Goal: Information Seeking & Learning: Learn about a topic

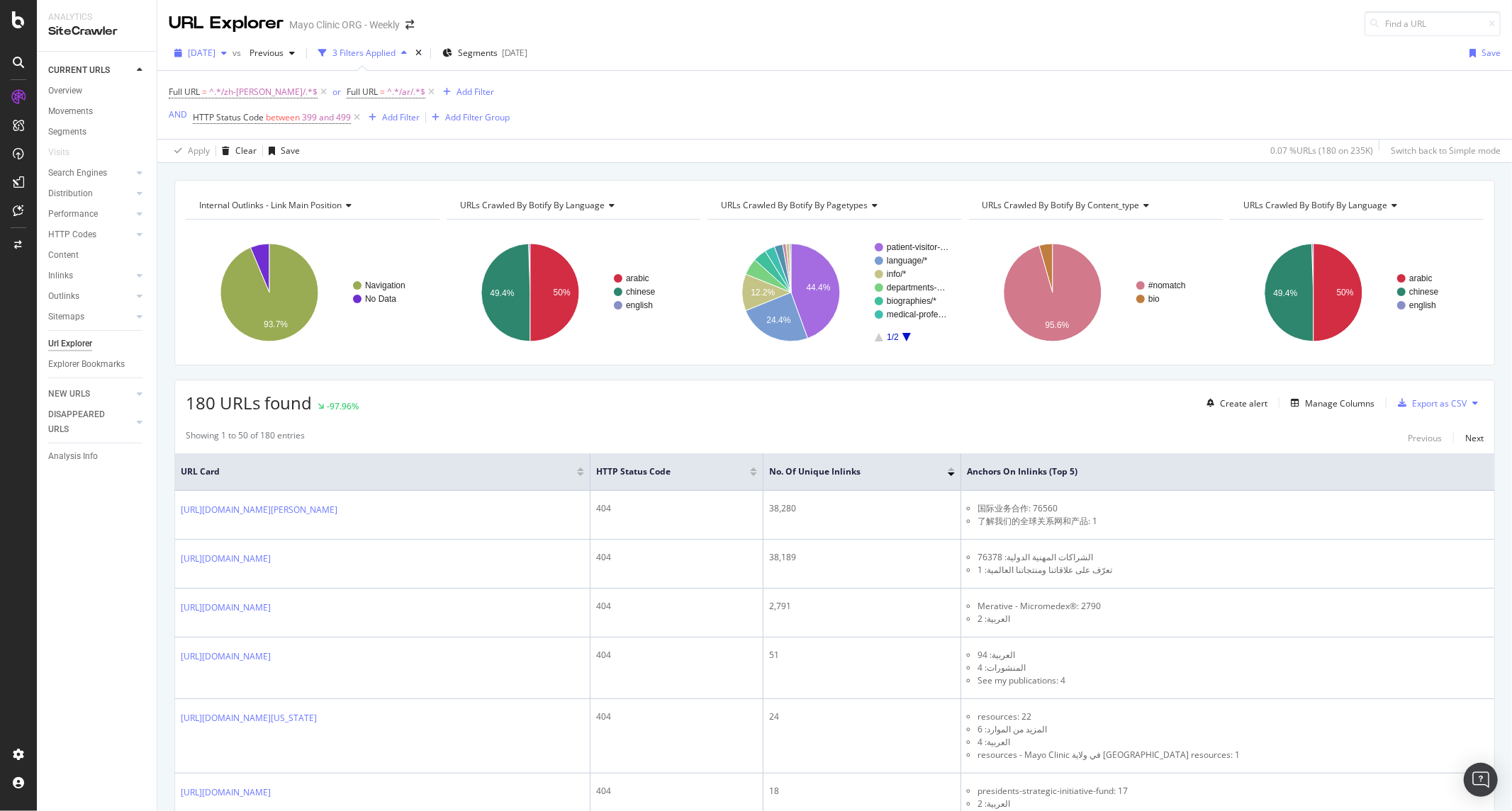
click at [208, 57] on span "[DATE]" at bounding box center [201, 53] width 28 height 12
click at [252, 132] on div "2025 Aug. 27th" at bounding box center [236, 130] width 94 height 13
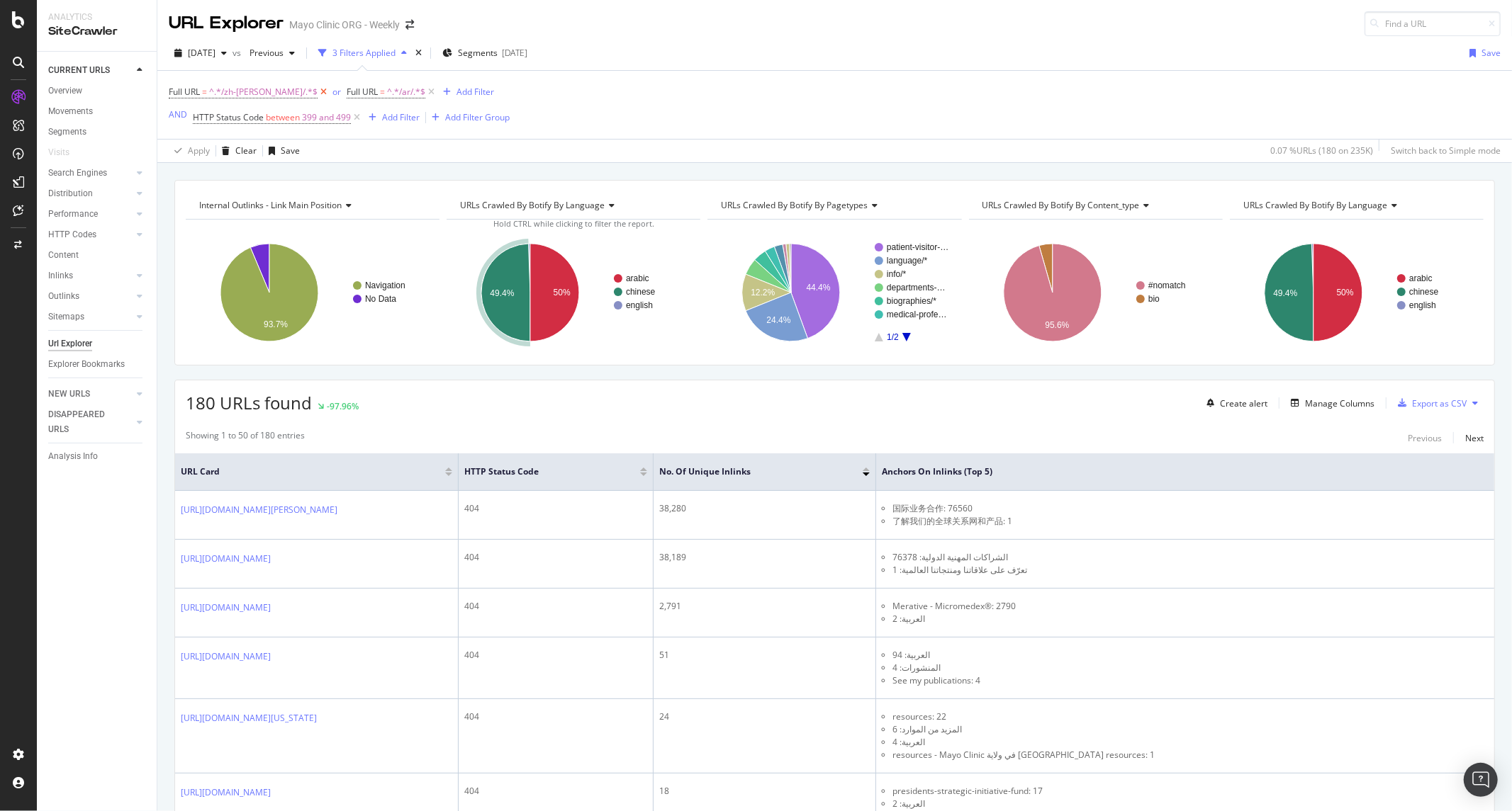
click at [318, 93] on icon at bounding box center [323, 93] width 12 height 14
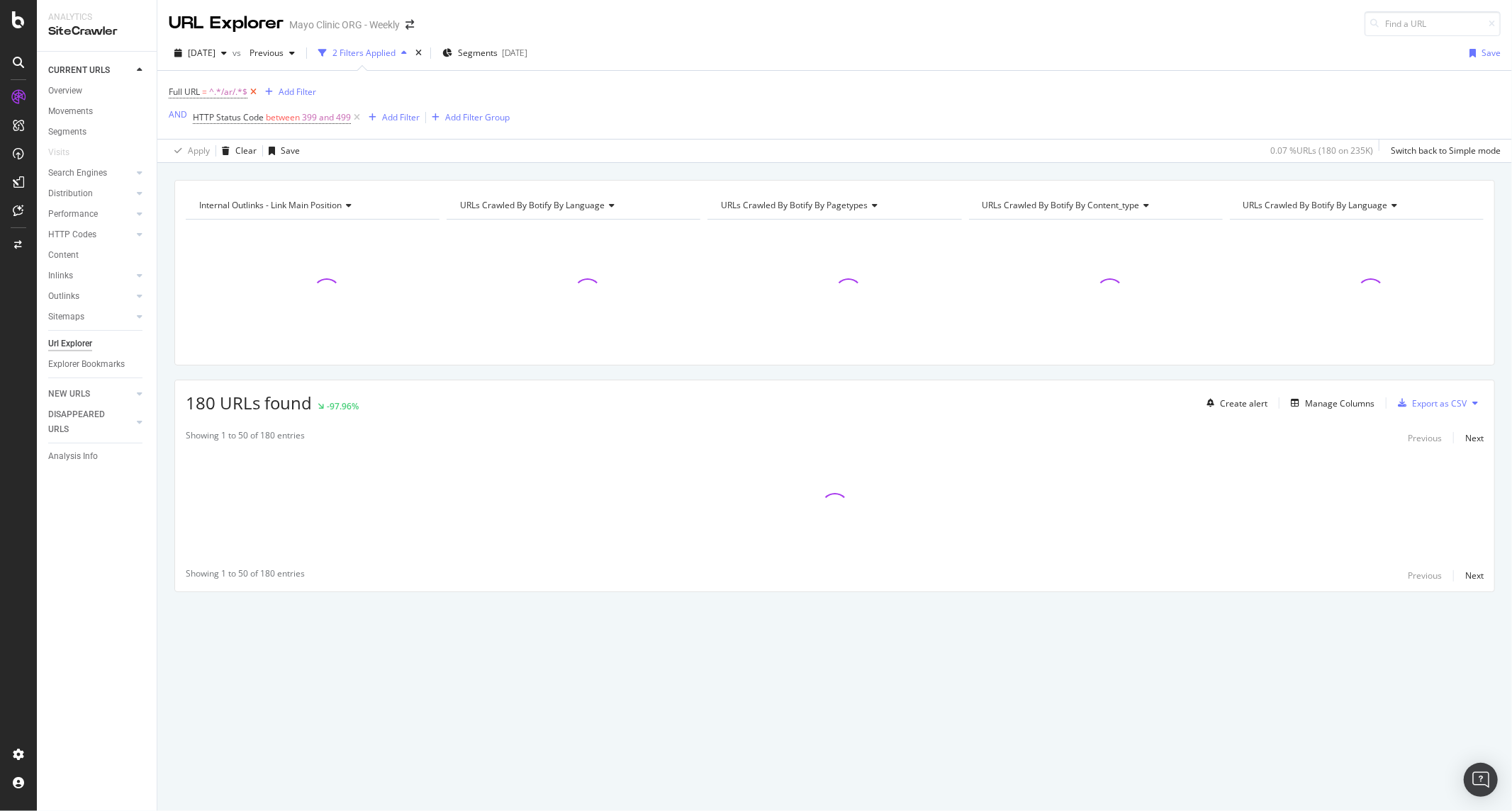
click at [250, 93] on icon at bounding box center [253, 93] width 12 height 14
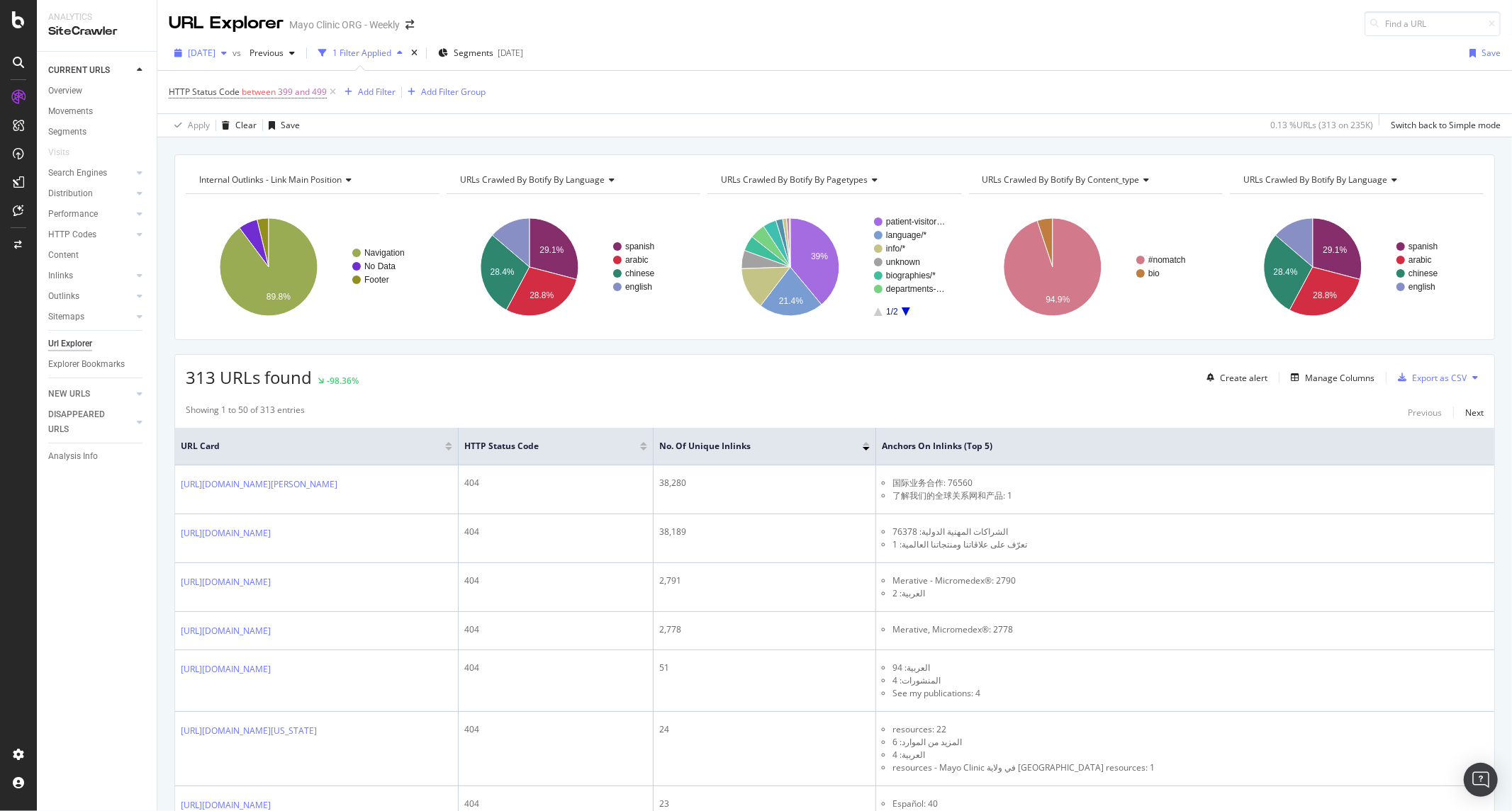
click at [206, 52] on span "[DATE]" at bounding box center [201, 53] width 28 height 12
click at [225, 131] on div "2025 Aug. 27th" at bounding box center [236, 130] width 94 height 13
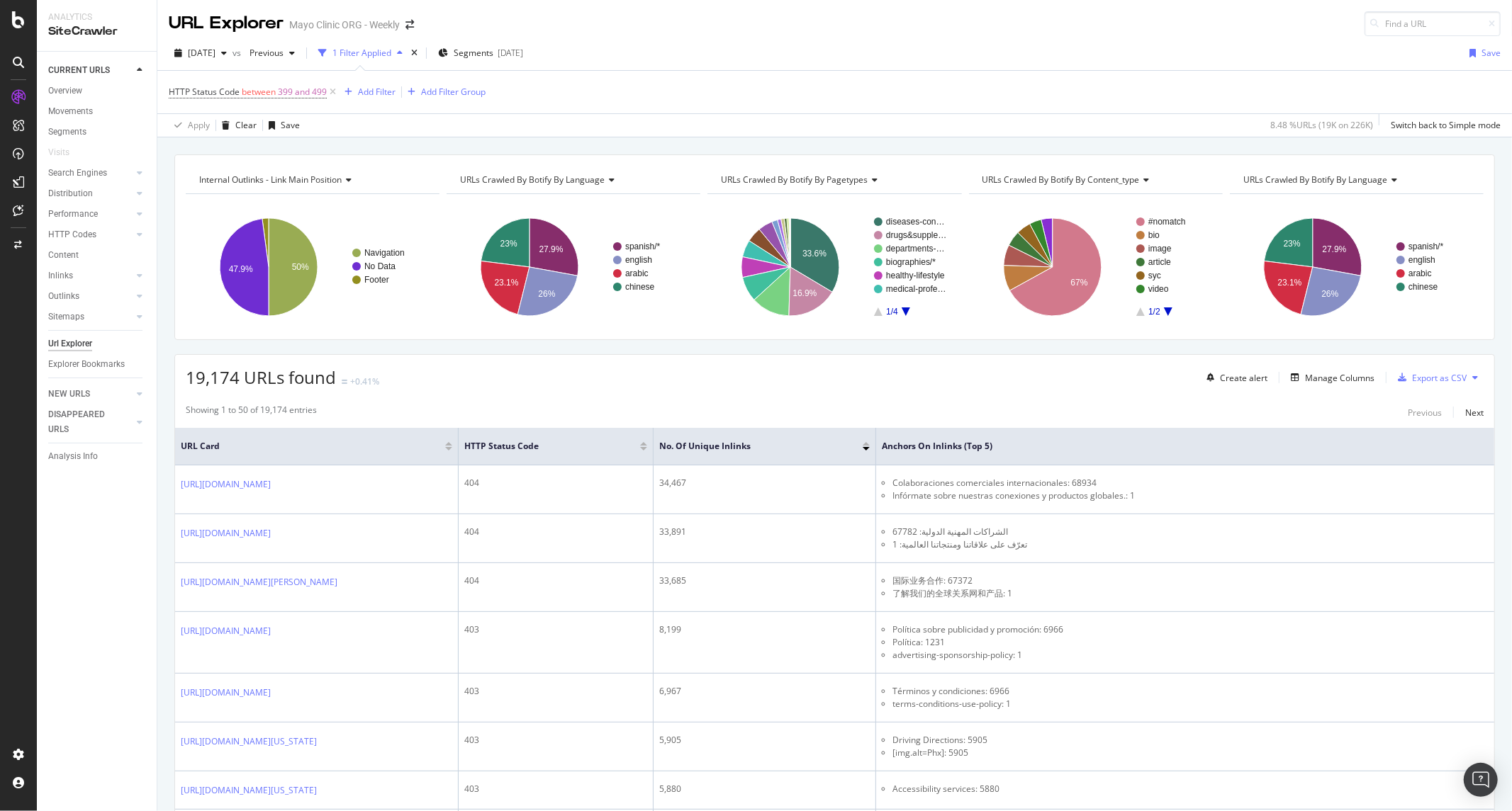
click at [390, 415] on div "Showing 1 to 50 of 19,174 entries Previous Next" at bounding box center [834, 411] width 1319 height 17
click at [330, 93] on icon at bounding box center [333, 93] width 12 height 14
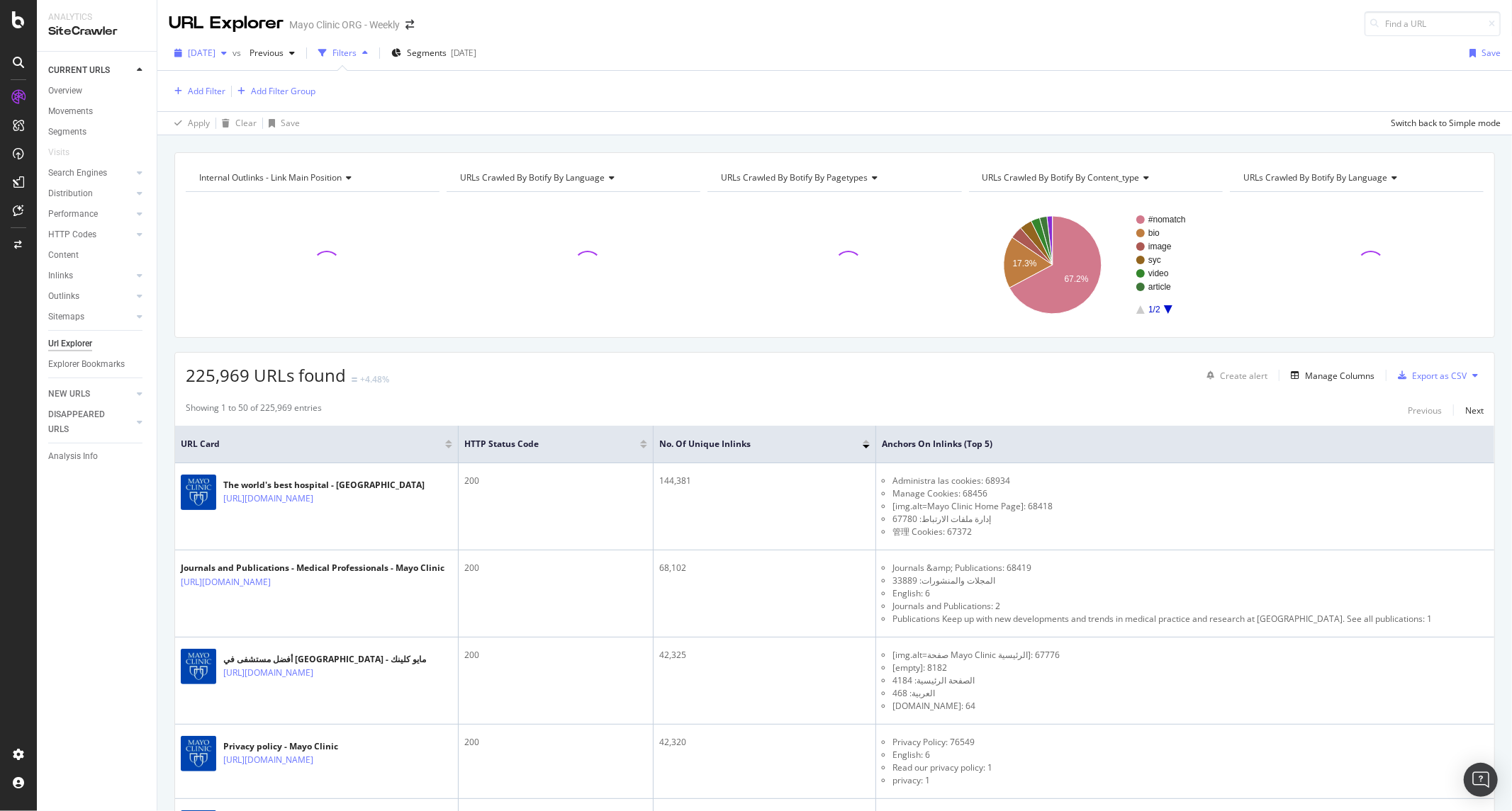
click at [215, 57] on span "2025 Aug. 27th" at bounding box center [201, 53] width 28 height 12
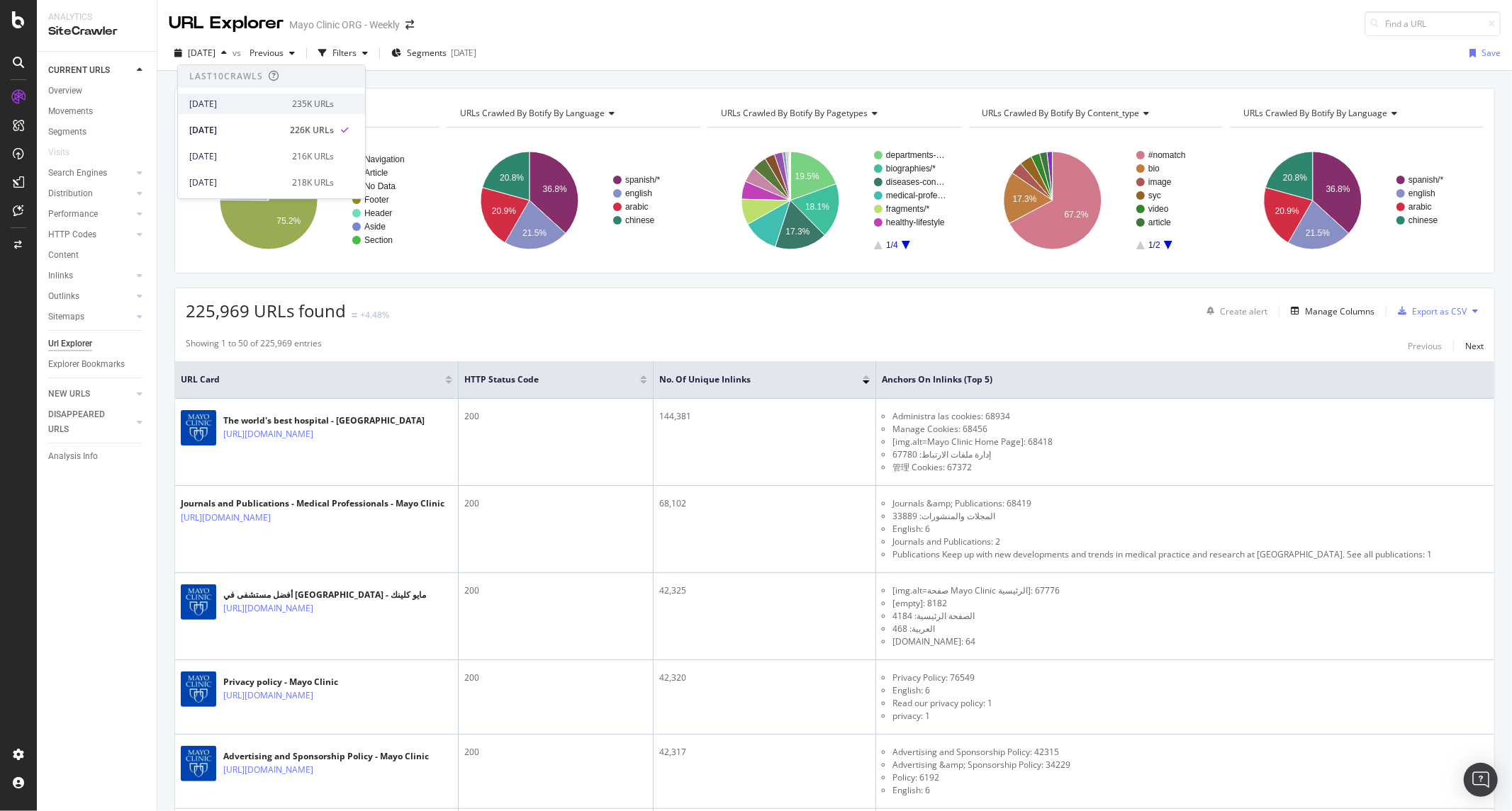
click at [231, 108] on div "[DATE]" at bounding box center [236, 104] width 94 height 13
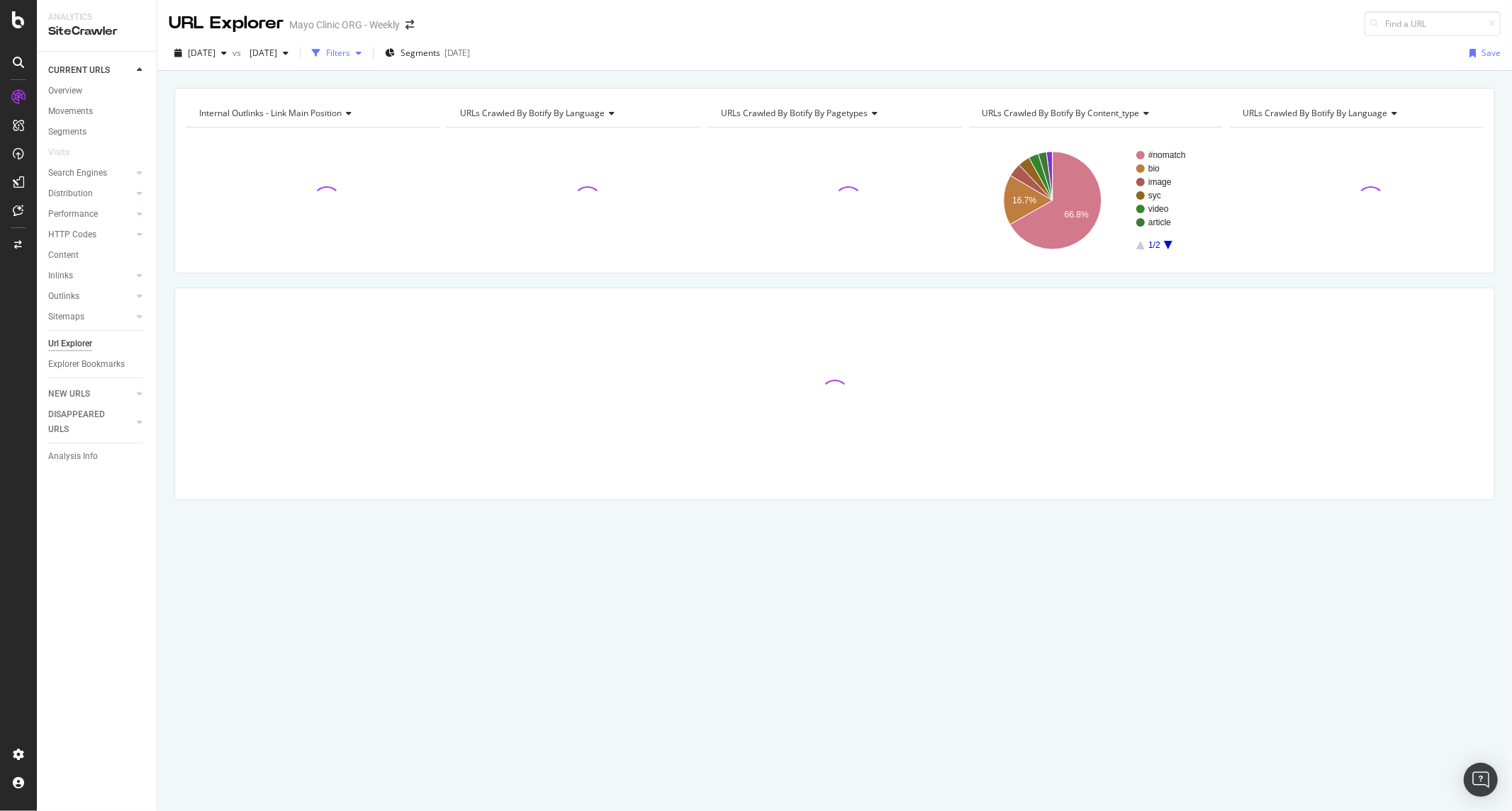
click at [350, 54] on div "Filters" at bounding box center [338, 53] width 24 height 12
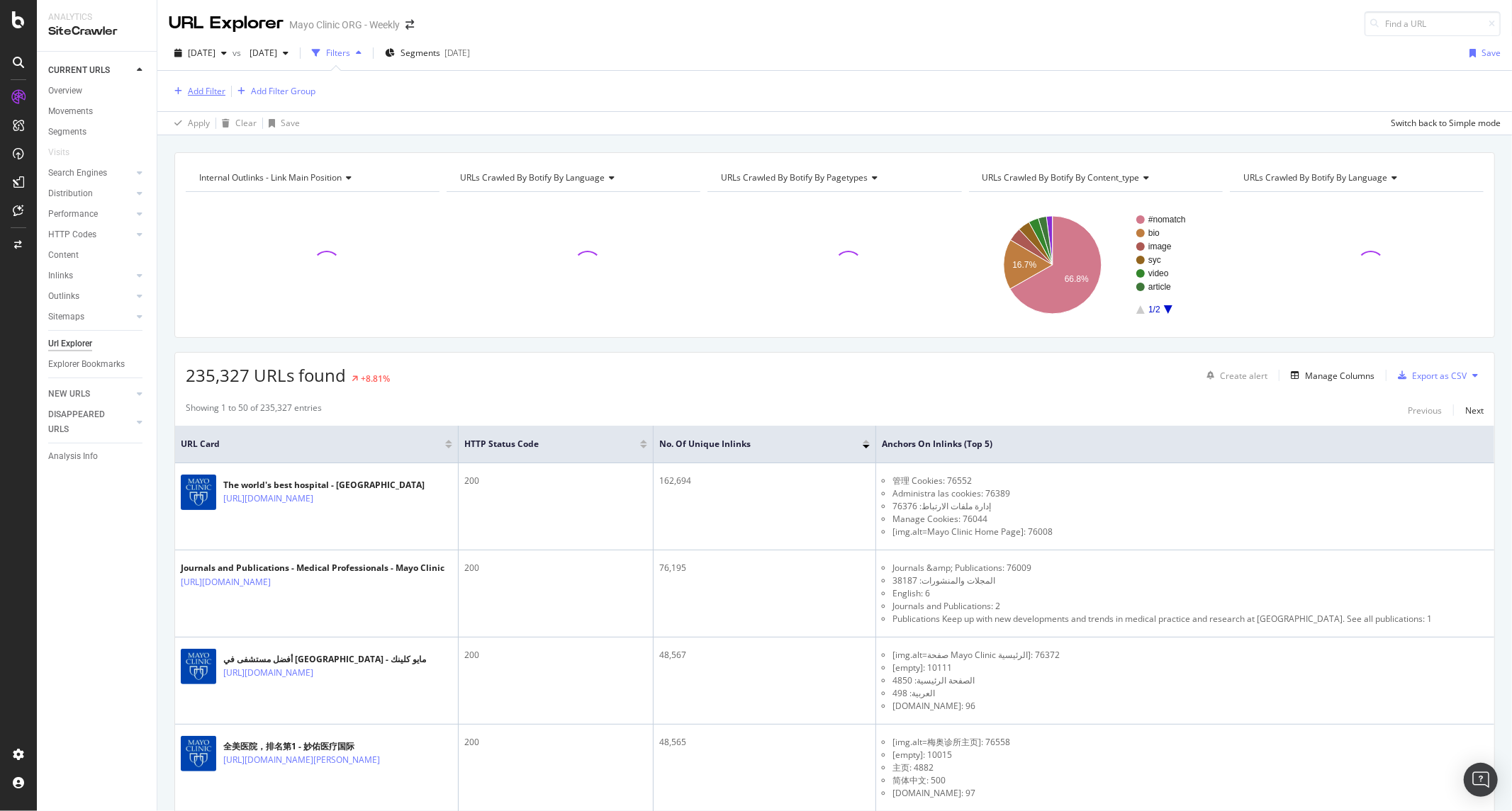
click at [196, 97] on div "Add Filter" at bounding box center [196, 92] width 57 height 16
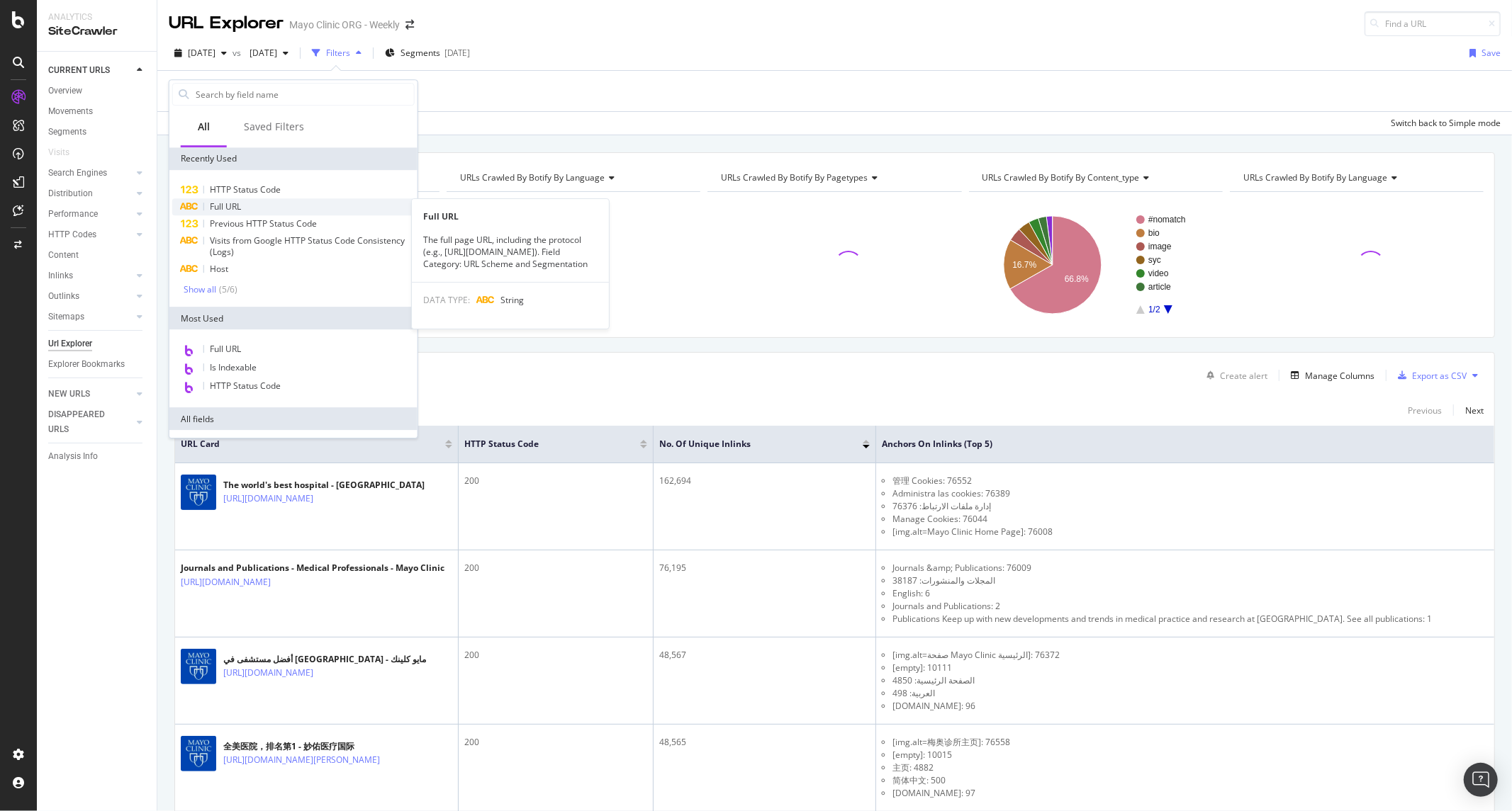
click at [241, 206] on span "Full URL" at bounding box center [225, 206] width 31 height 12
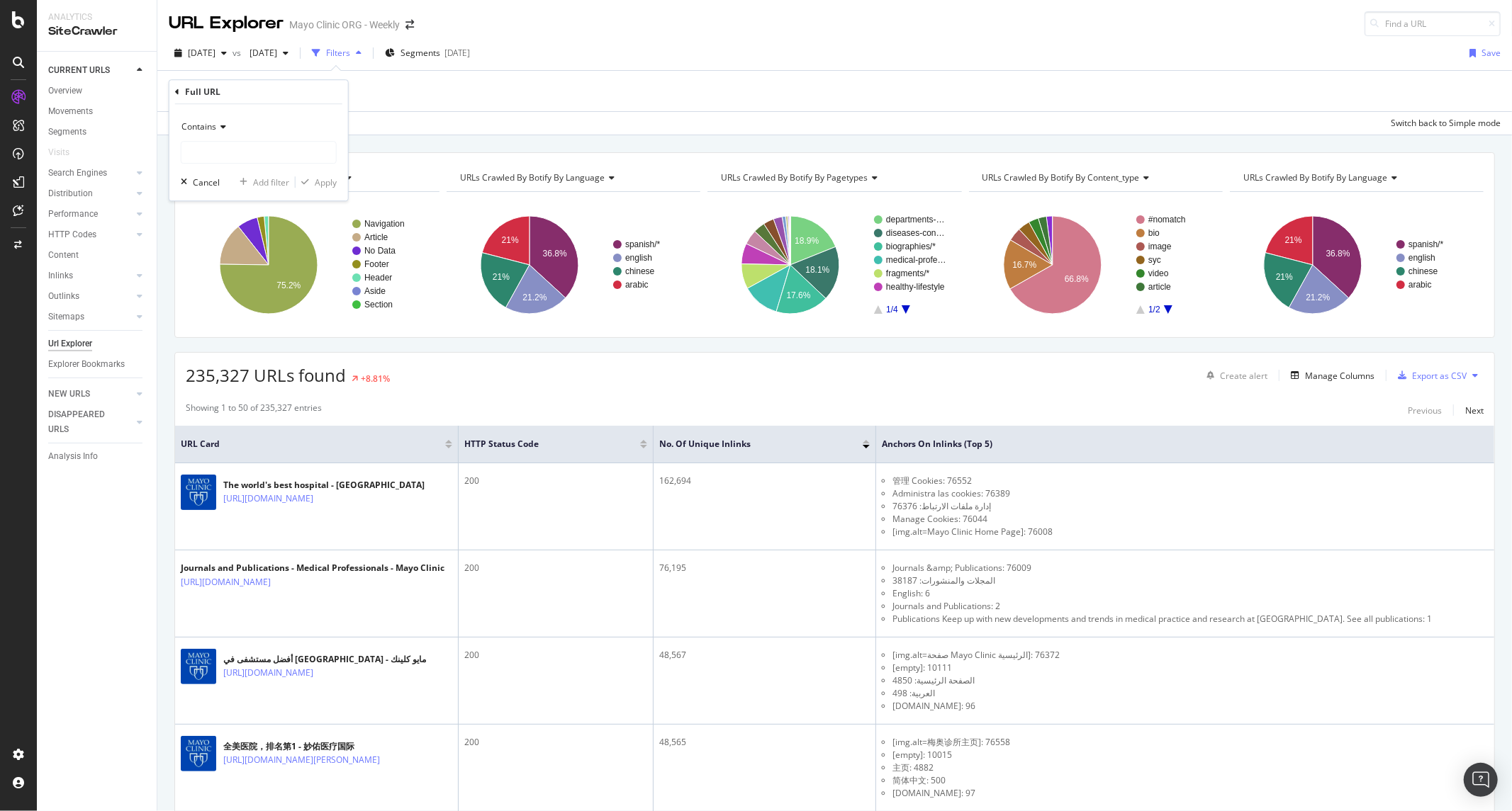
click at [780, 75] on div "Add Filter Add Filter Group" at bounding box center [834, 91] width 1332 height 41
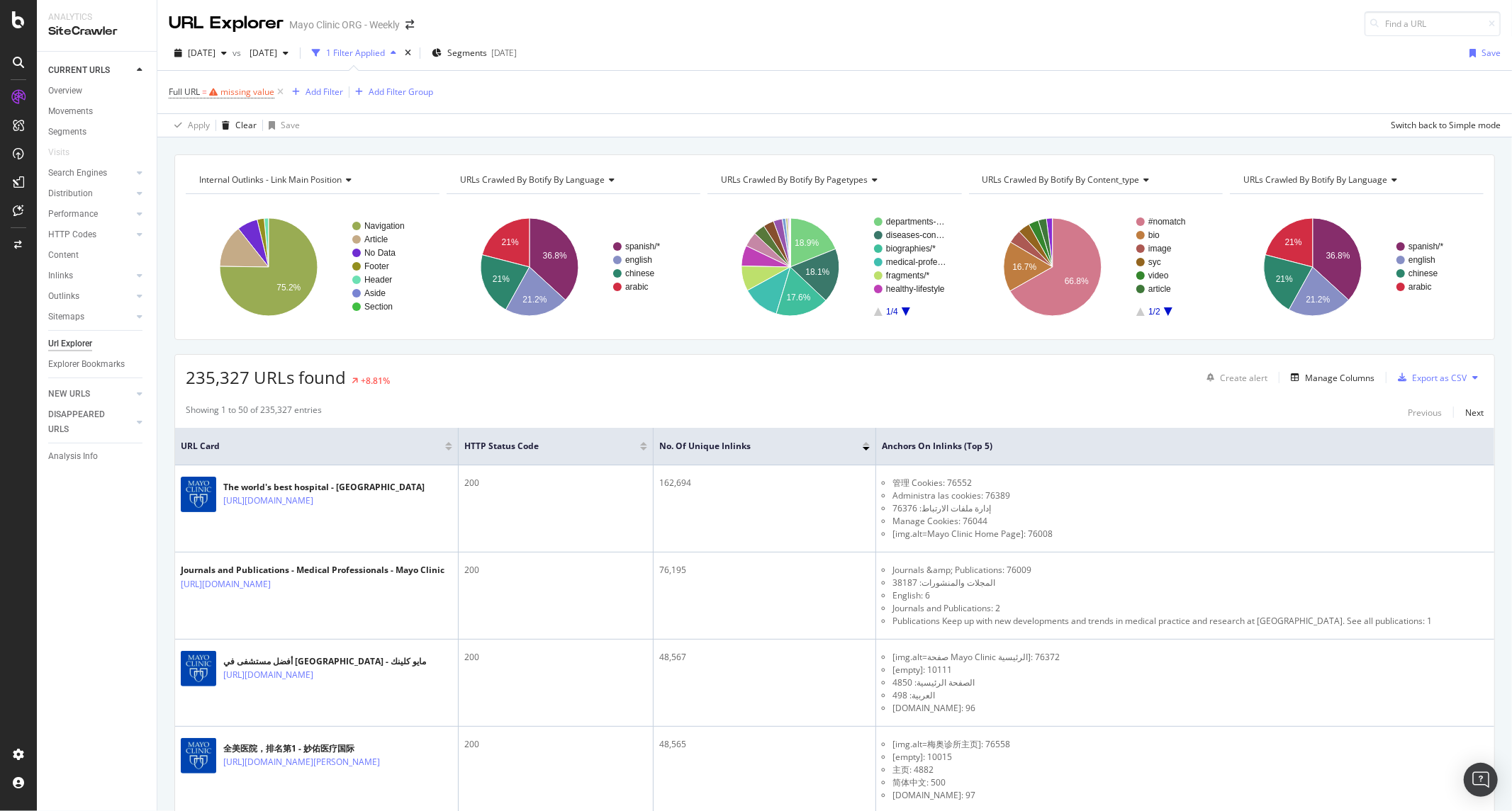
click at [1276, 57] on div "2025 Sep. 3rd vs 2025 Aug. 20th 1 Filter Applied Segments 2025-08-07 Save" at bounding box center [835, 56] width 1355 height 29
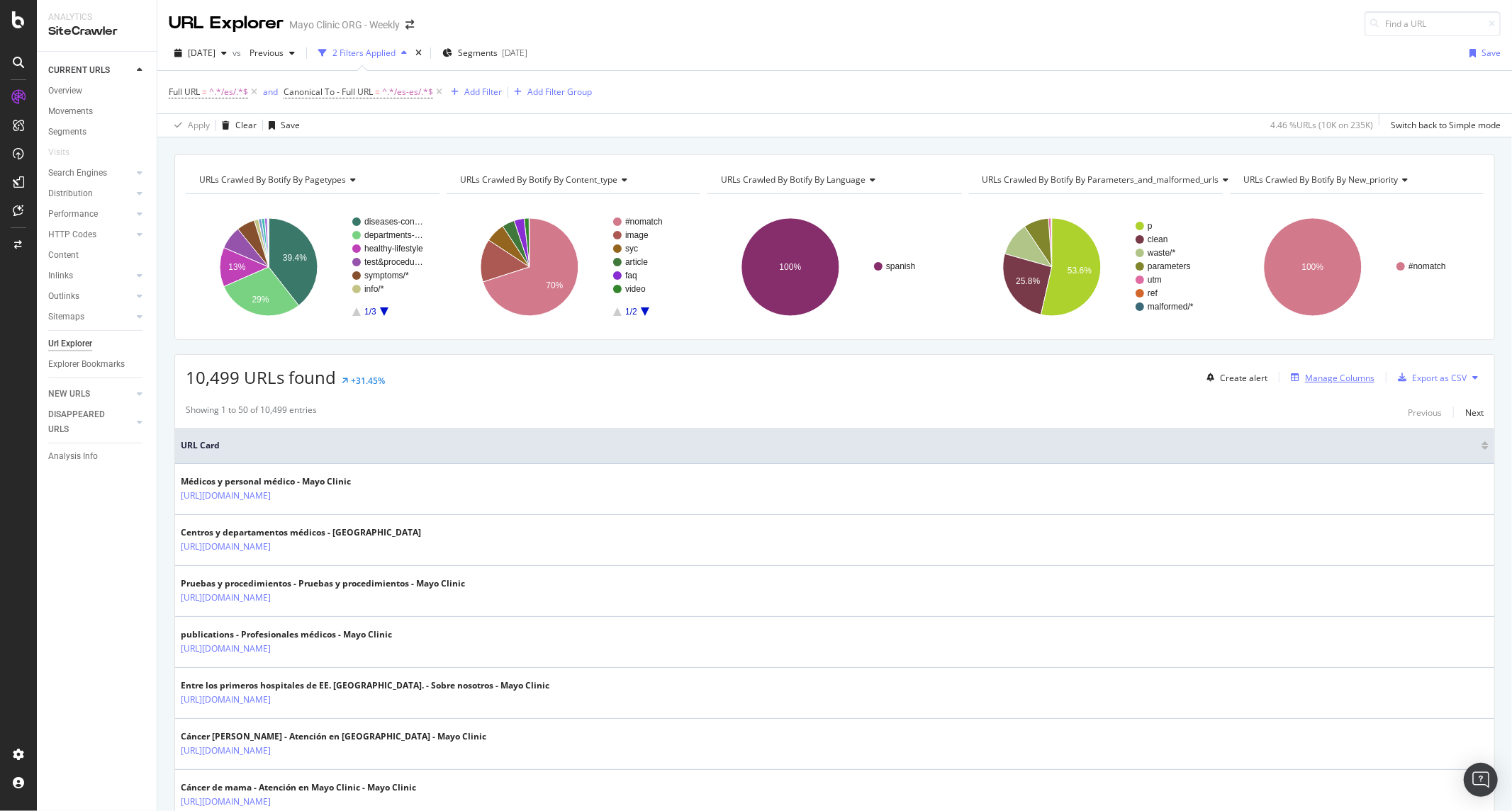
click at [1312, 377] on div "Manage Columns" at bounding box center [1339, 377] width 69 height 12
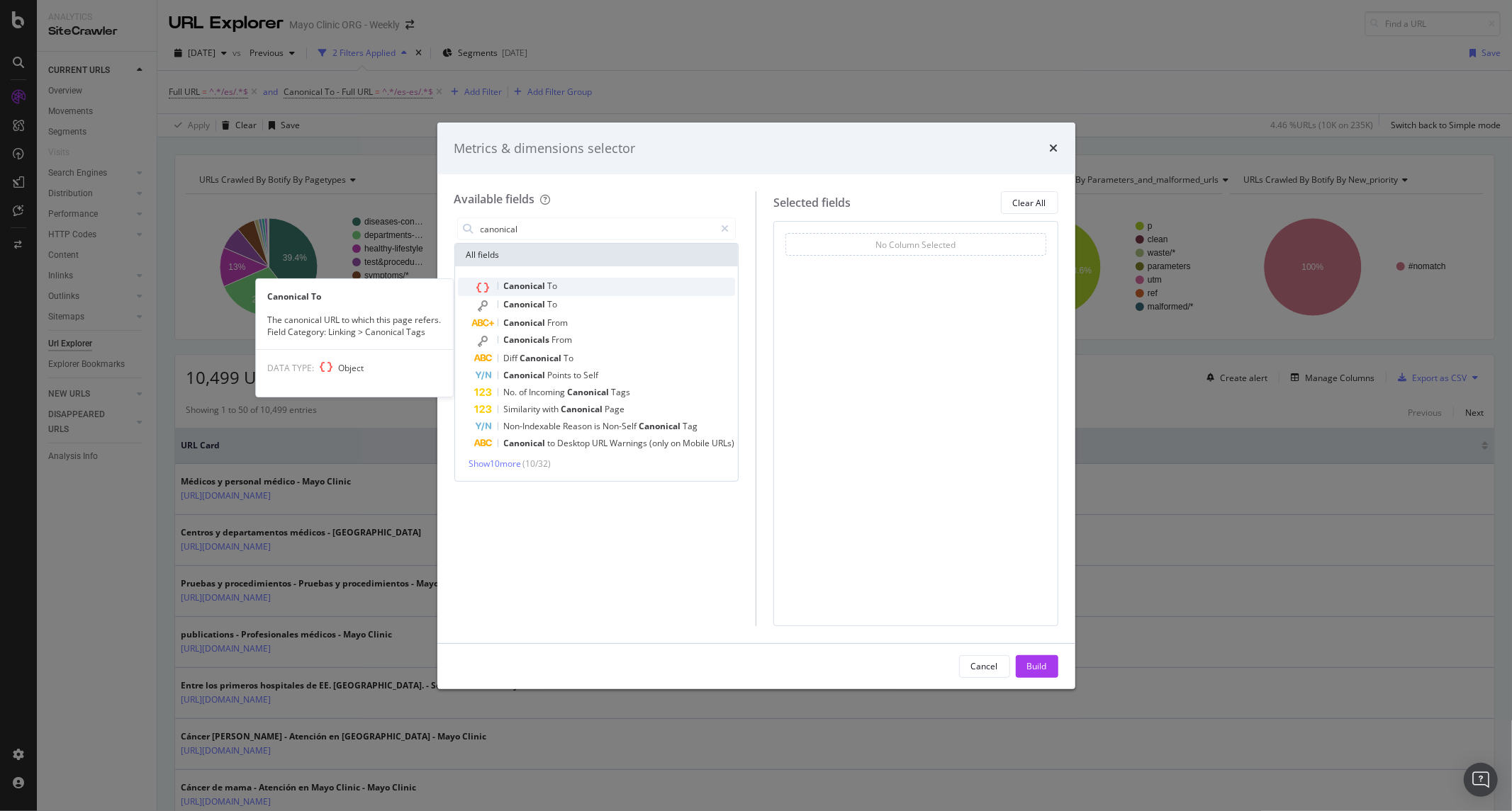
type input "canonical"
click at [622, 283] on div "Canonical To" at bounding box center [605, 286] width 261 height 18
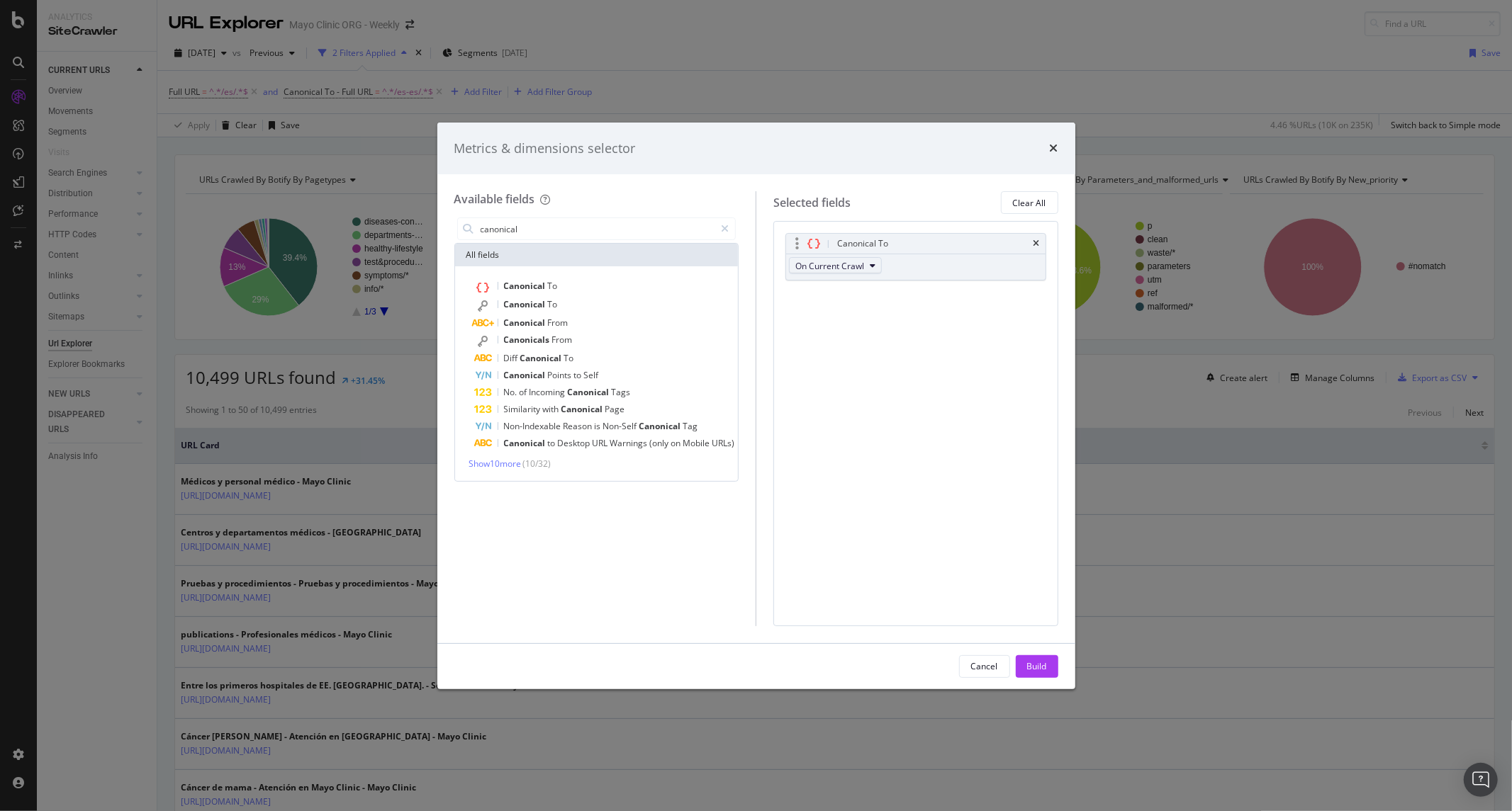
click at [848, 270] on span "On Current Crawl" at bounding box center [830, 266] width 69 height 12
click at [1028, 663] on div "Build" at bounding box center [1036, 666] width 20 height 12
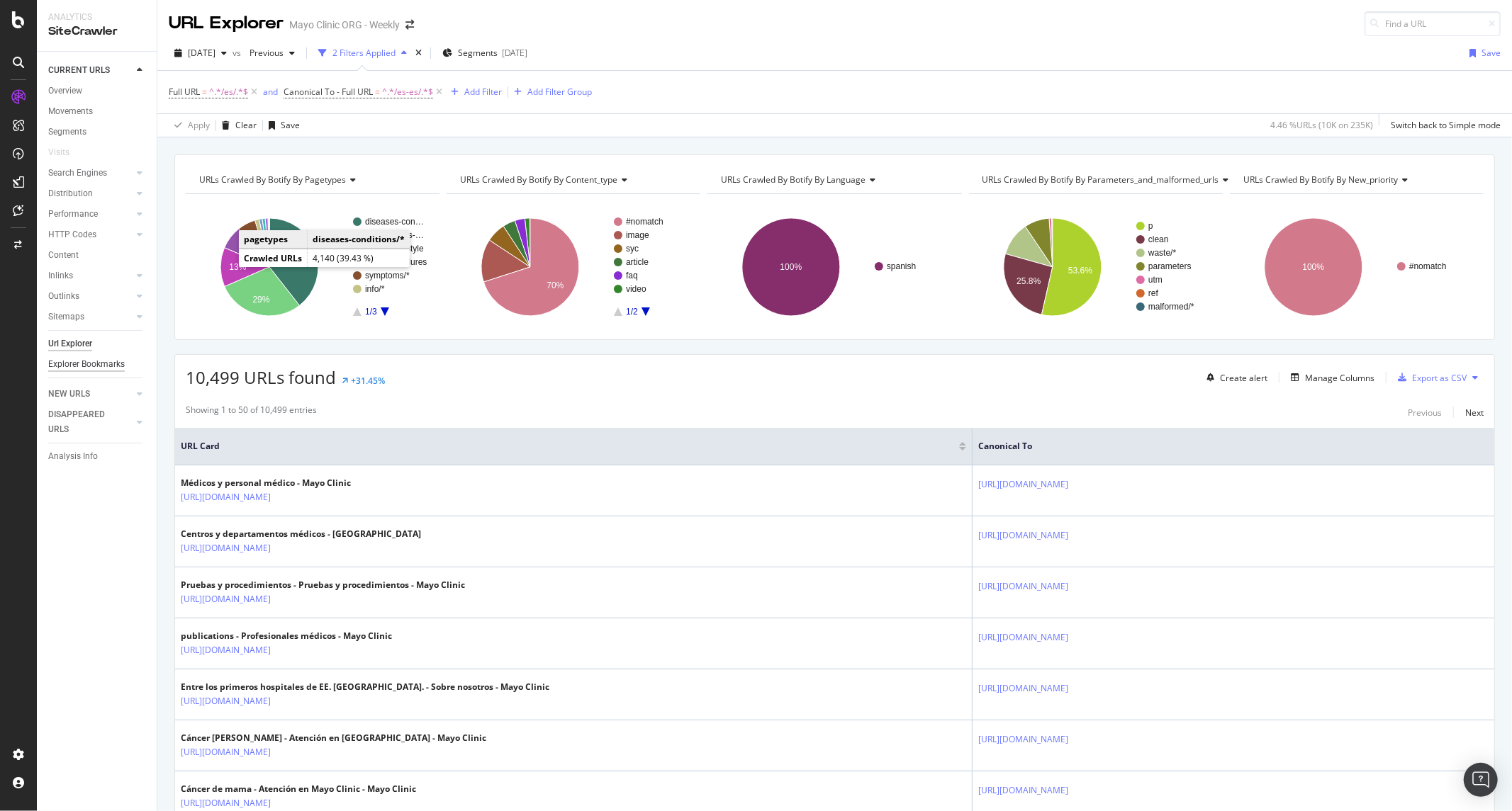
click at [85, 370] on div "Explorer Bookmarks" at bounding box center [86, 364] width 77 height 15
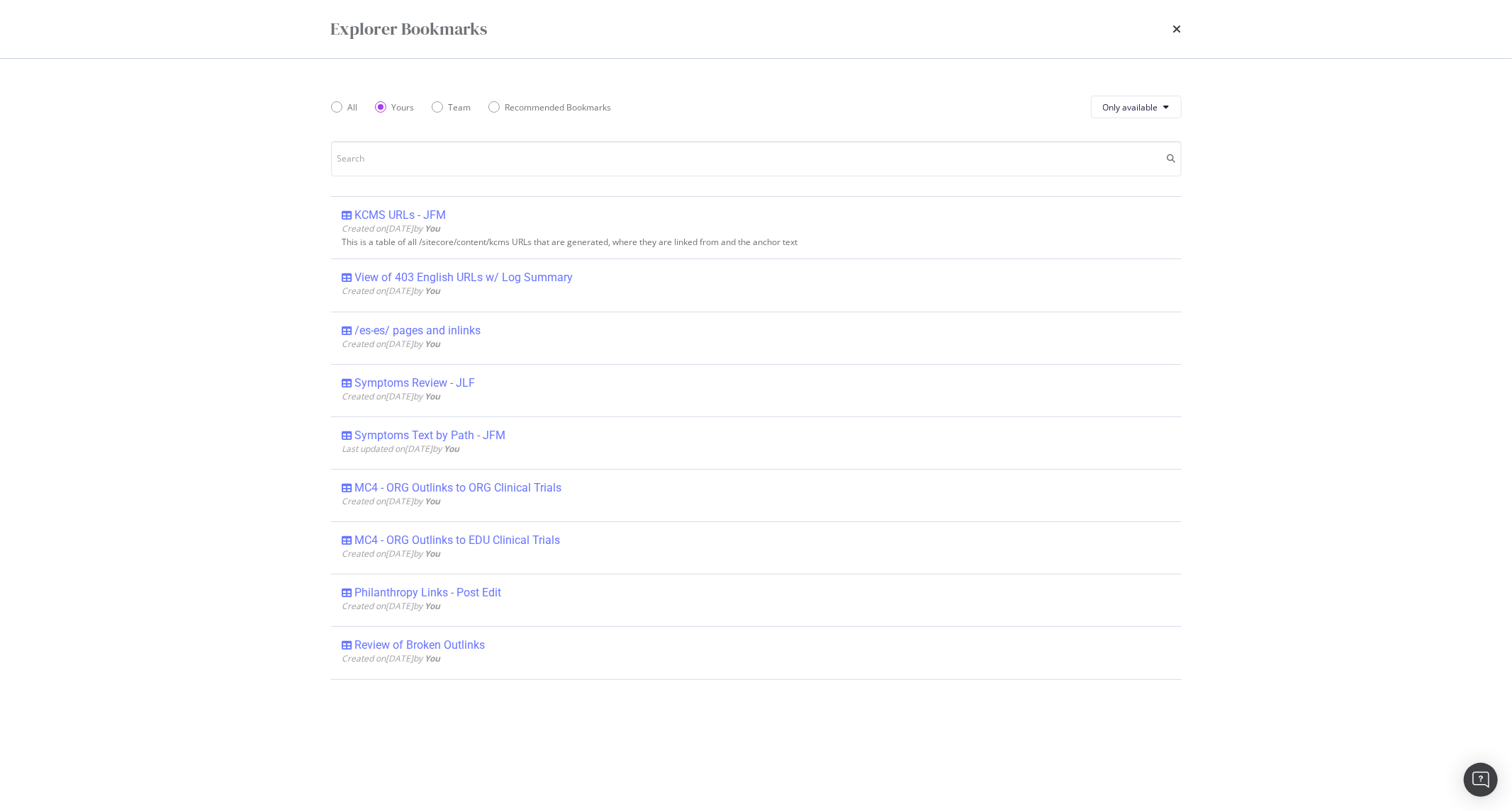
click at [142, 151] on div "Explorer Bookmarks All Yours Team Recommended Bookmarks Only available KCMS URL…" at bounding box center [756, 405] width 1512 height 811
click at [1177, 29] on icon "times" at bounding box center [1177, 29] width 9 height 11
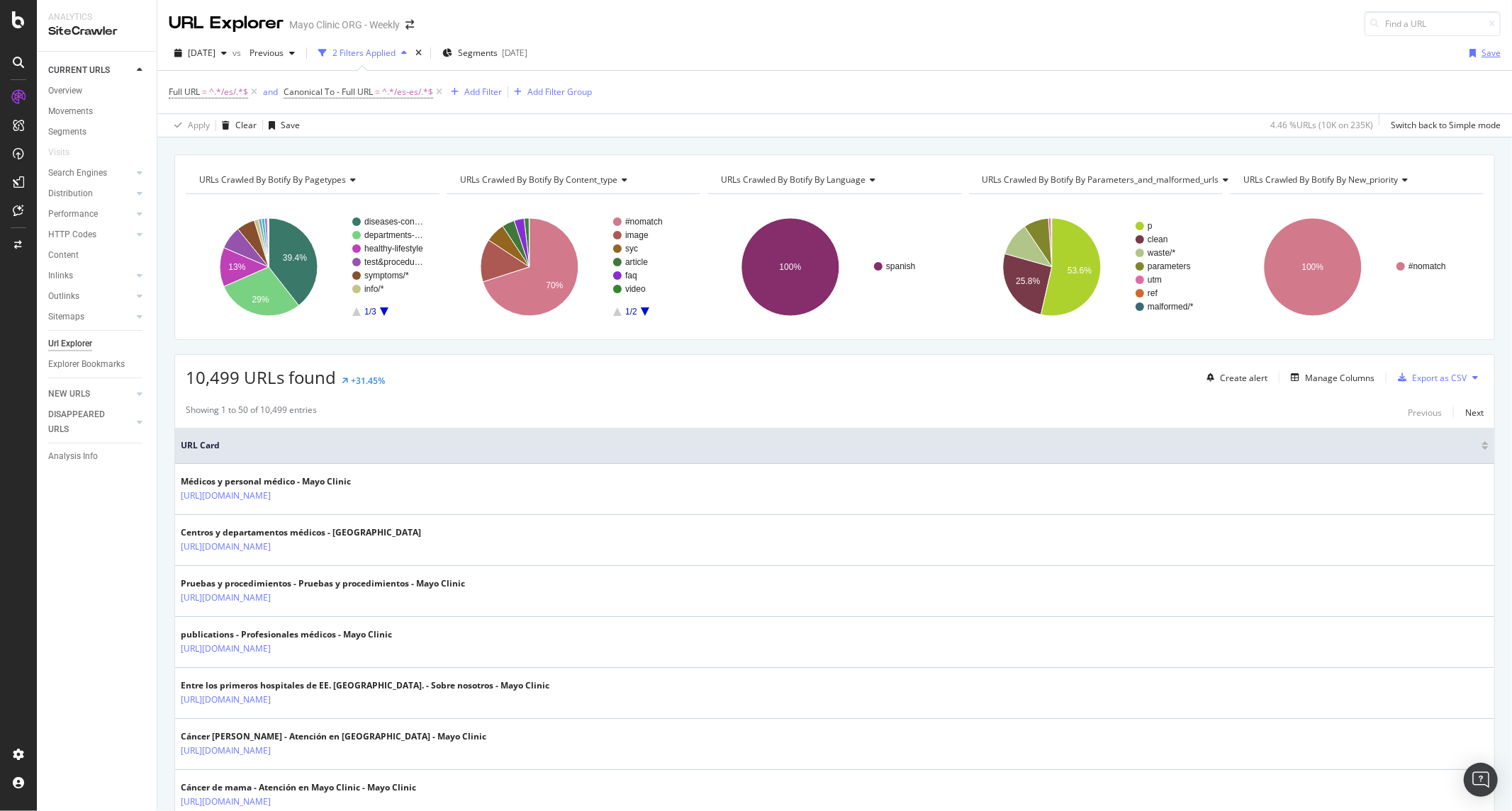
click at [1482, 51] on div "Save" at bounding box center [1491, 53] width 19 height 12
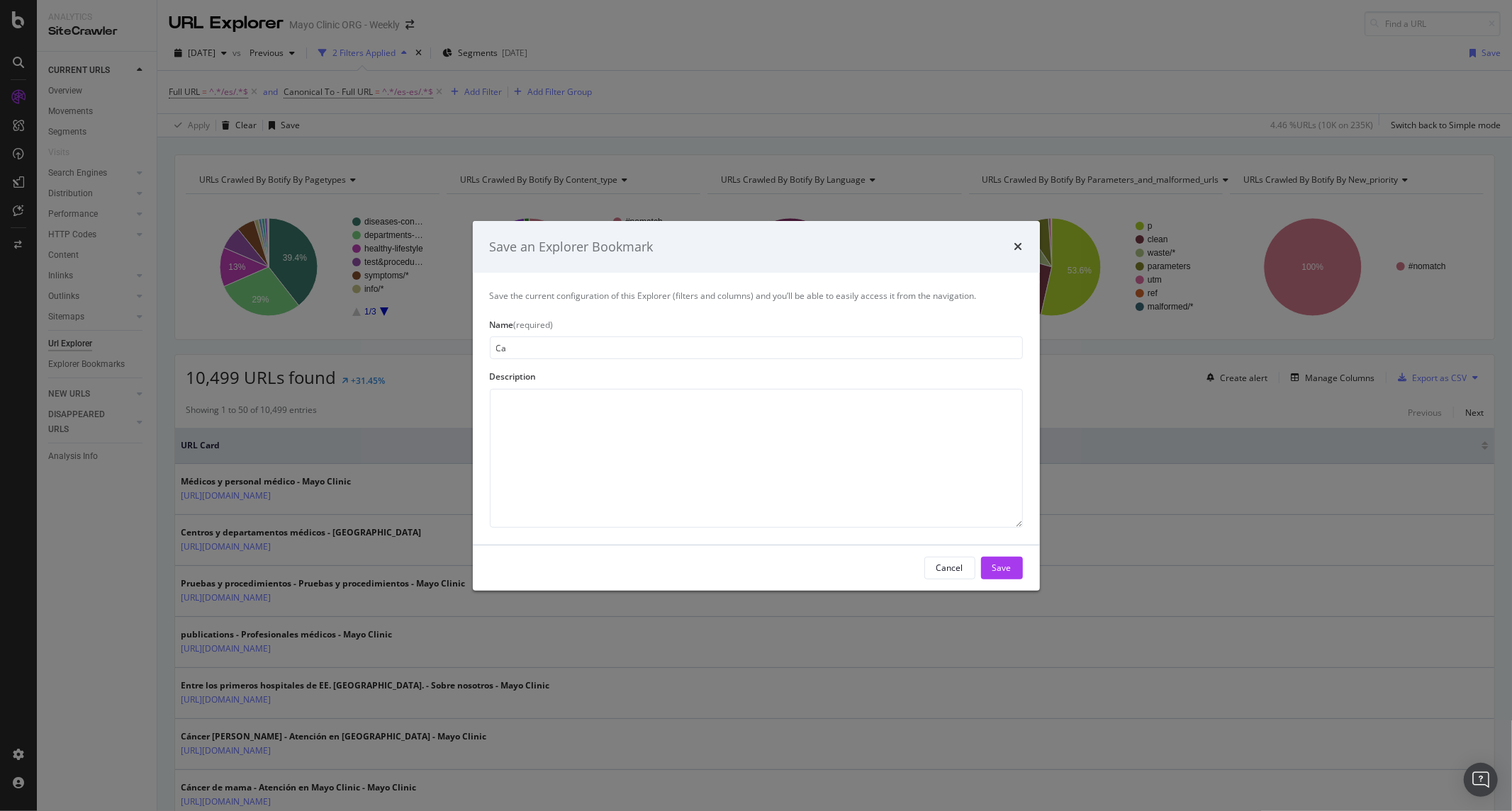
type input "C"
type input "Non-indexable Spanish URLs - JFM"
click at [1005, 568] on div "Save" at bounding box center [1002, 567] width 19 height 12
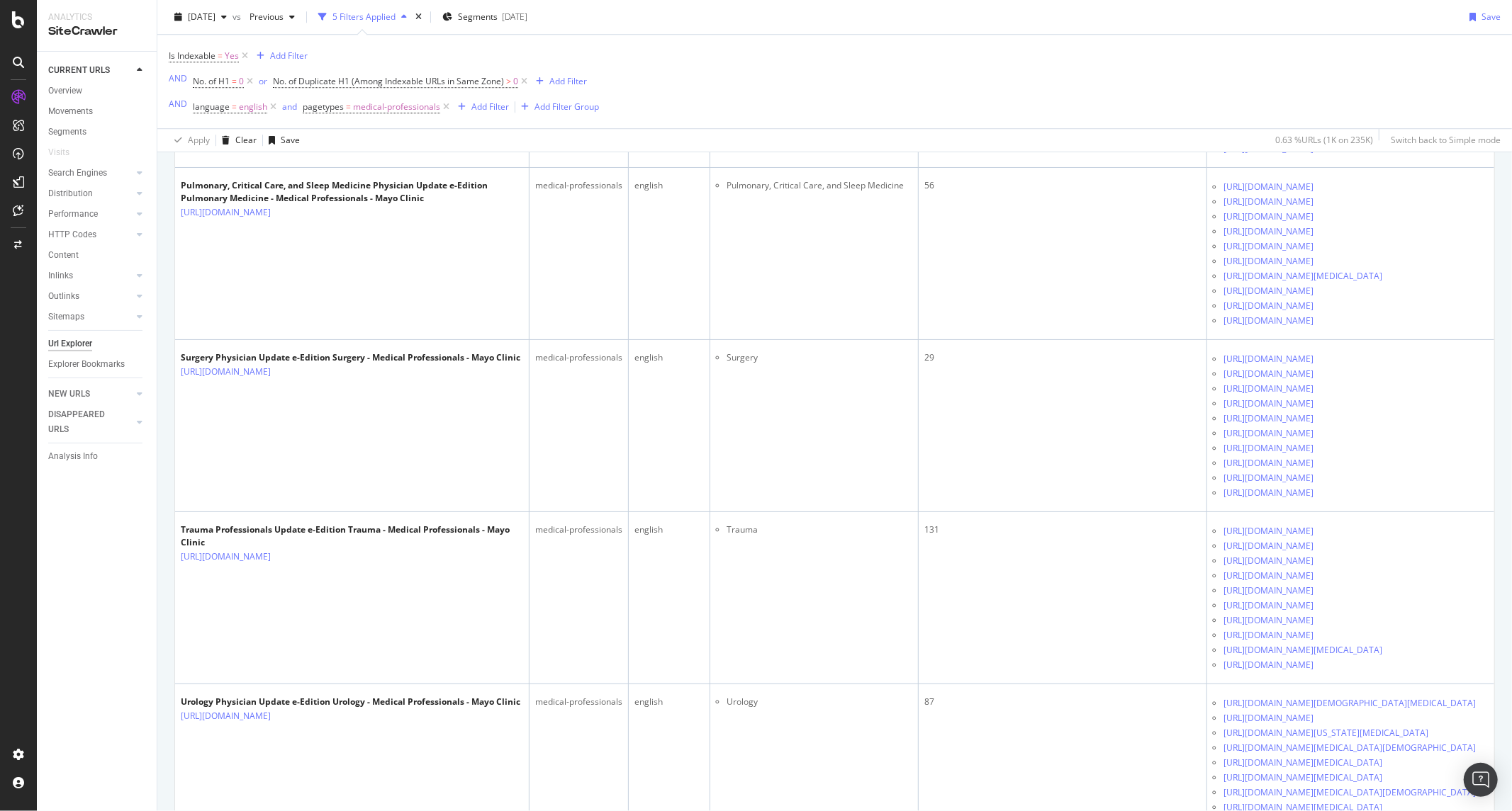
scroll to position [3226, 0]
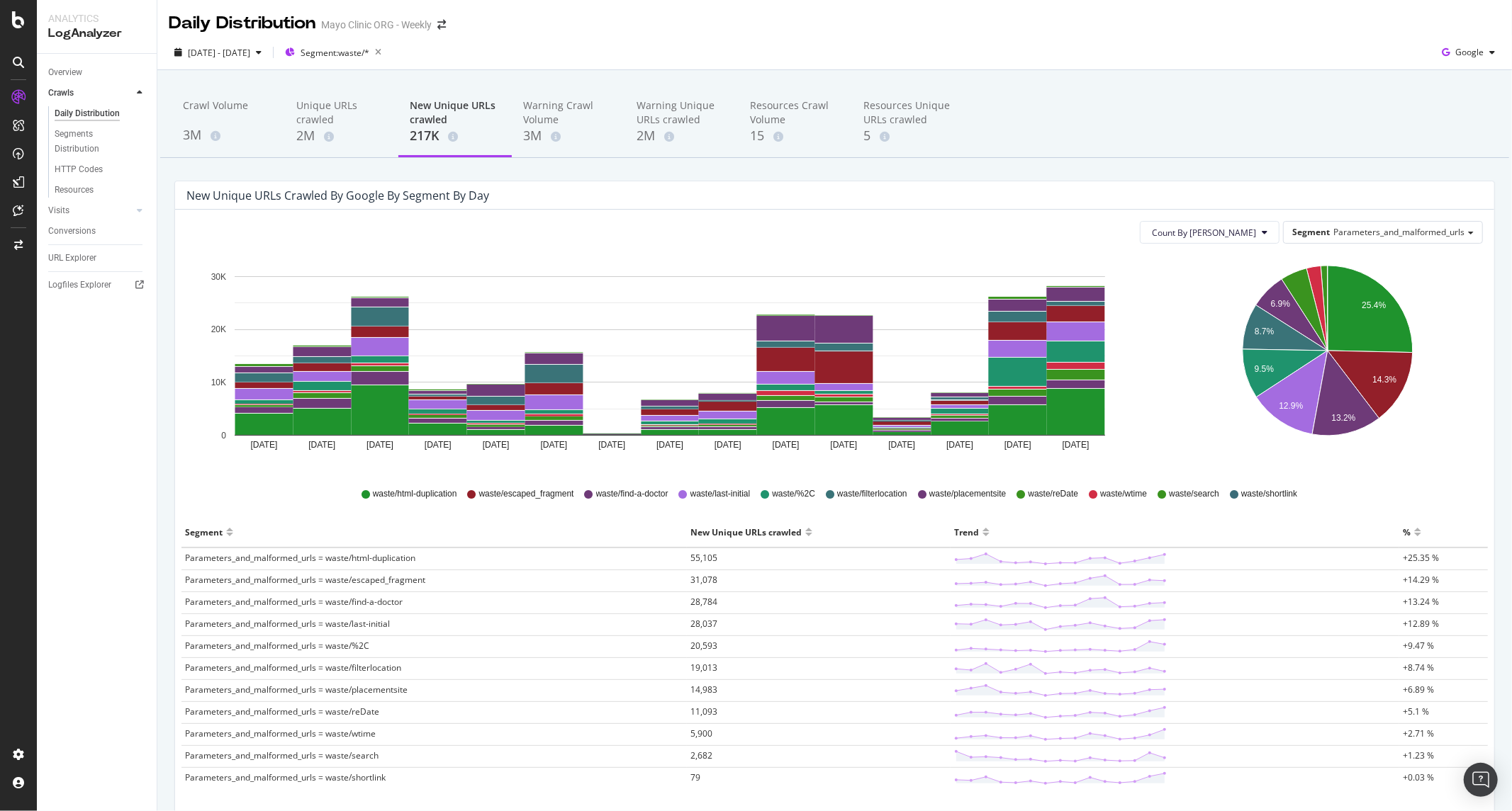
click at [302, 558] on span "Parameters_and_malformed_urls = waste/html-duplication" at bounding box center [300, 557] width 231 height 12
click at [699, 558] on span "55,105" at bounding box center [704, 557] width 27 height 12
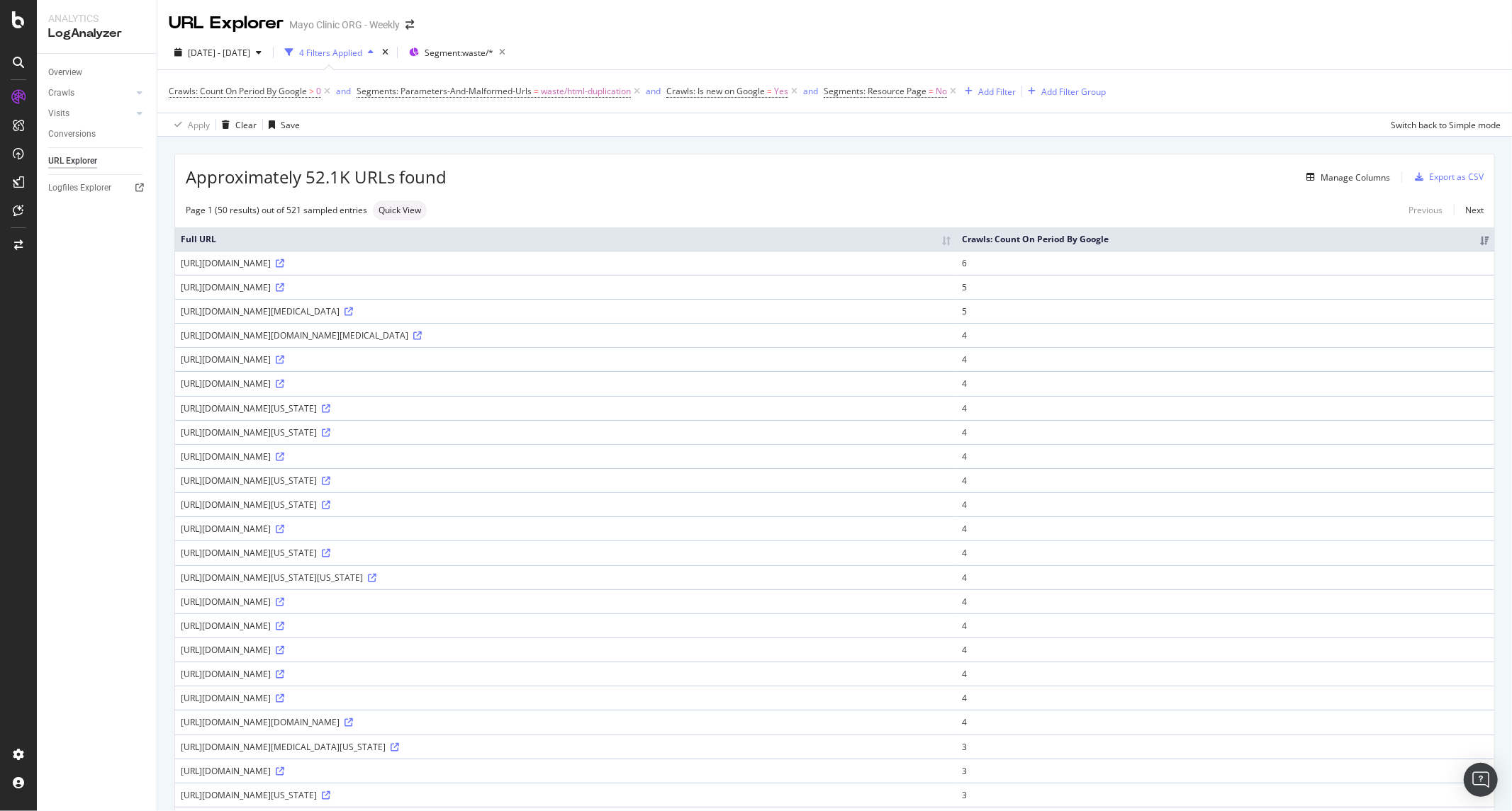
click at [733, 270] on div "[URL][DOMAIN_NAME]" at bounding box center [566, 262] width 770 height 12
click at [727, 299] on td "[URL][DOMAIN_NAME]" at bounding box center [565, 287] width 781 height 24
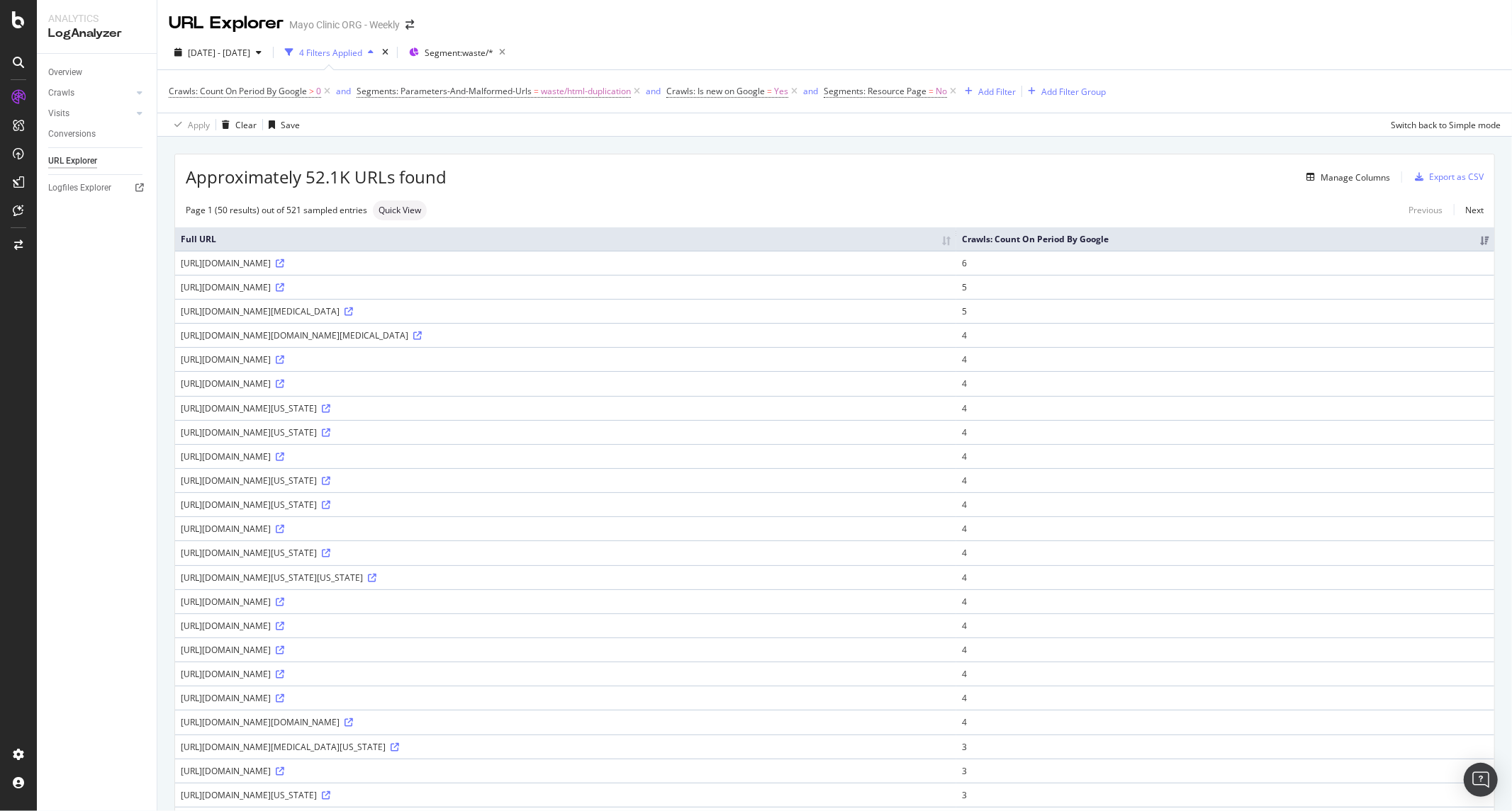
click at [719, 293] on div "https://www.mayoclinic.org/es/appointments/find-a-doctor/search-results?lastini…" at bounding box center [566, 287] width 770 height 12
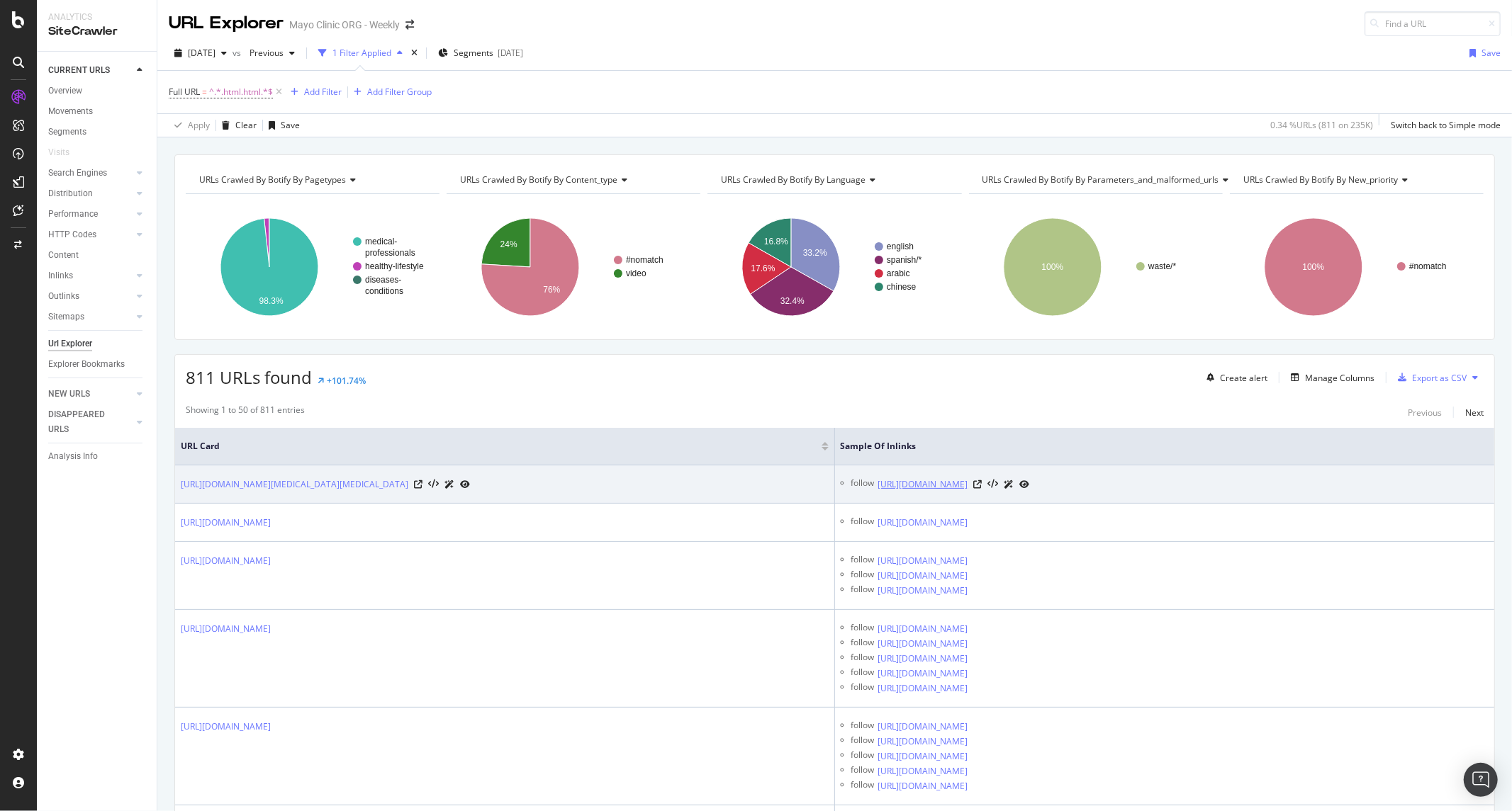
click at [968, 484] on link "[URL][DOMAIN_NAME]" at bounding box center [923, 485] width 90 height 14
click at [982, 489] on icon at bounding box center [978, 484] width 9 height 9
click at [968, 483] on link "[URL][DOMAIN_NAME]" at bounding box center [923, 485] width 90 height 14
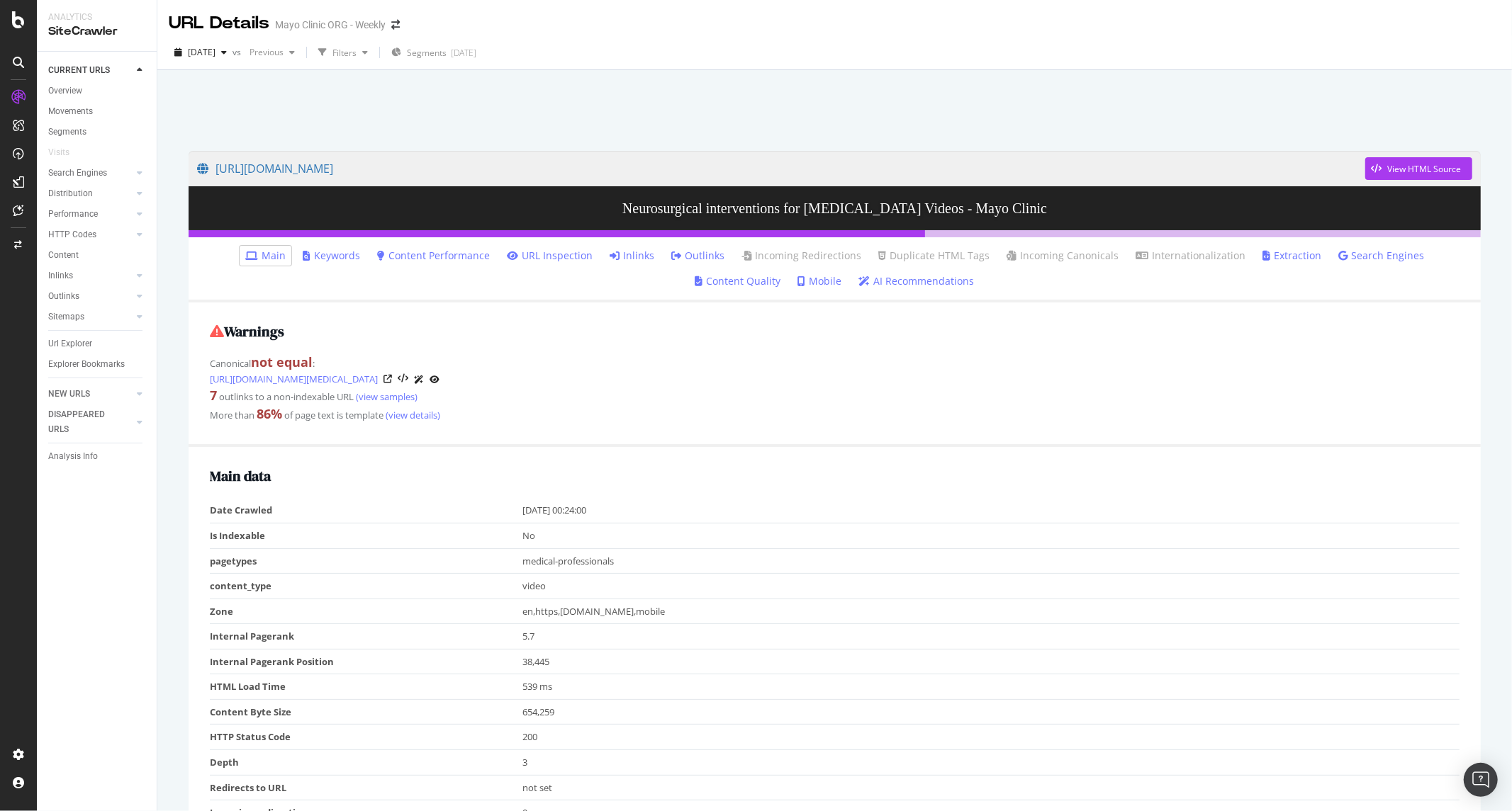
click at [610, 250] on link "Inlinks" at bounding box center [632, 256] width 45 height 14
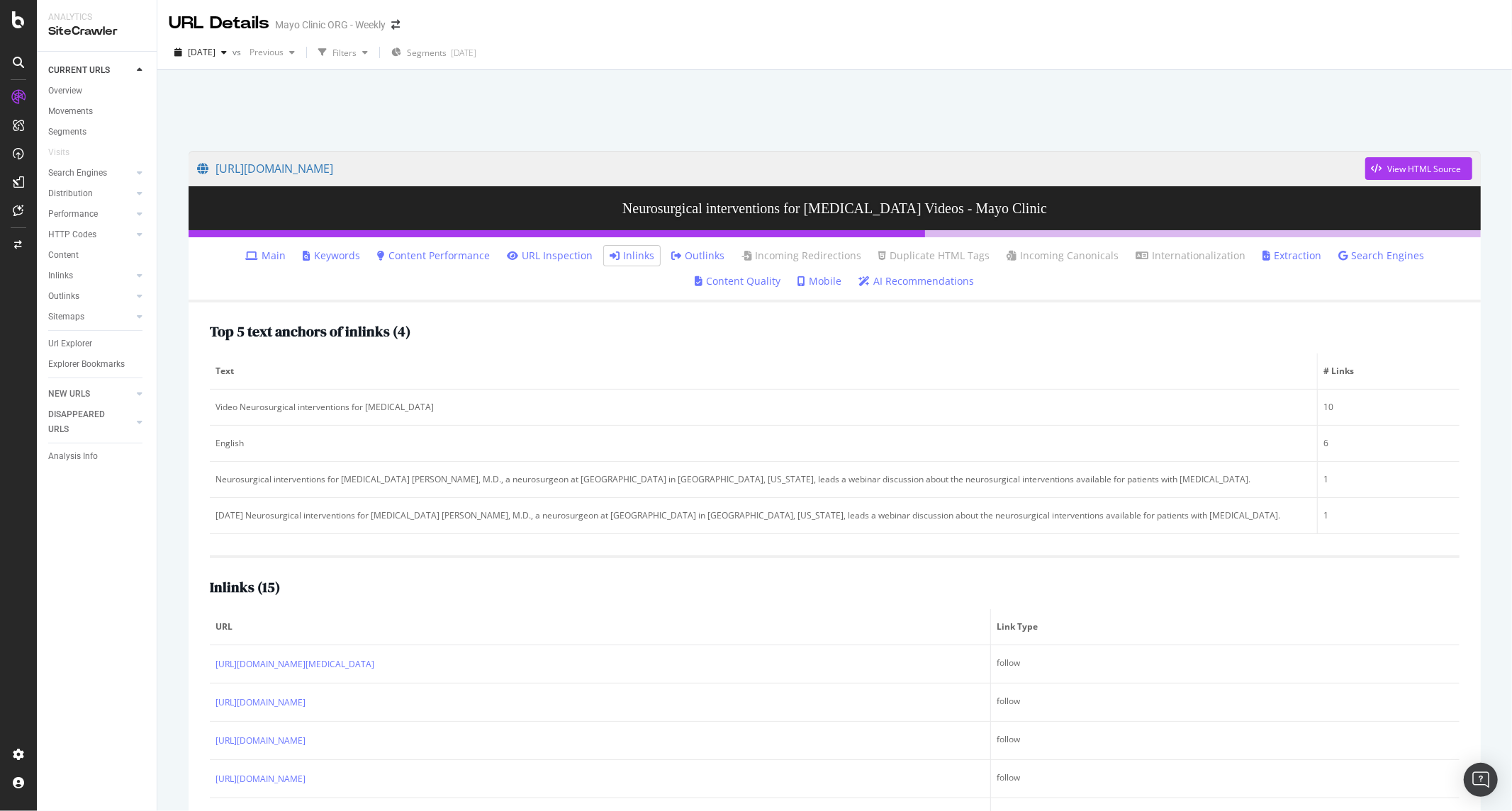
click at [665, 246] on li "Outlinks" at bounding box center [697, 255] width 65 height 20
click at [671, 250] on link "Outlinks" at bounding box center [697, 256] width 53 height 14
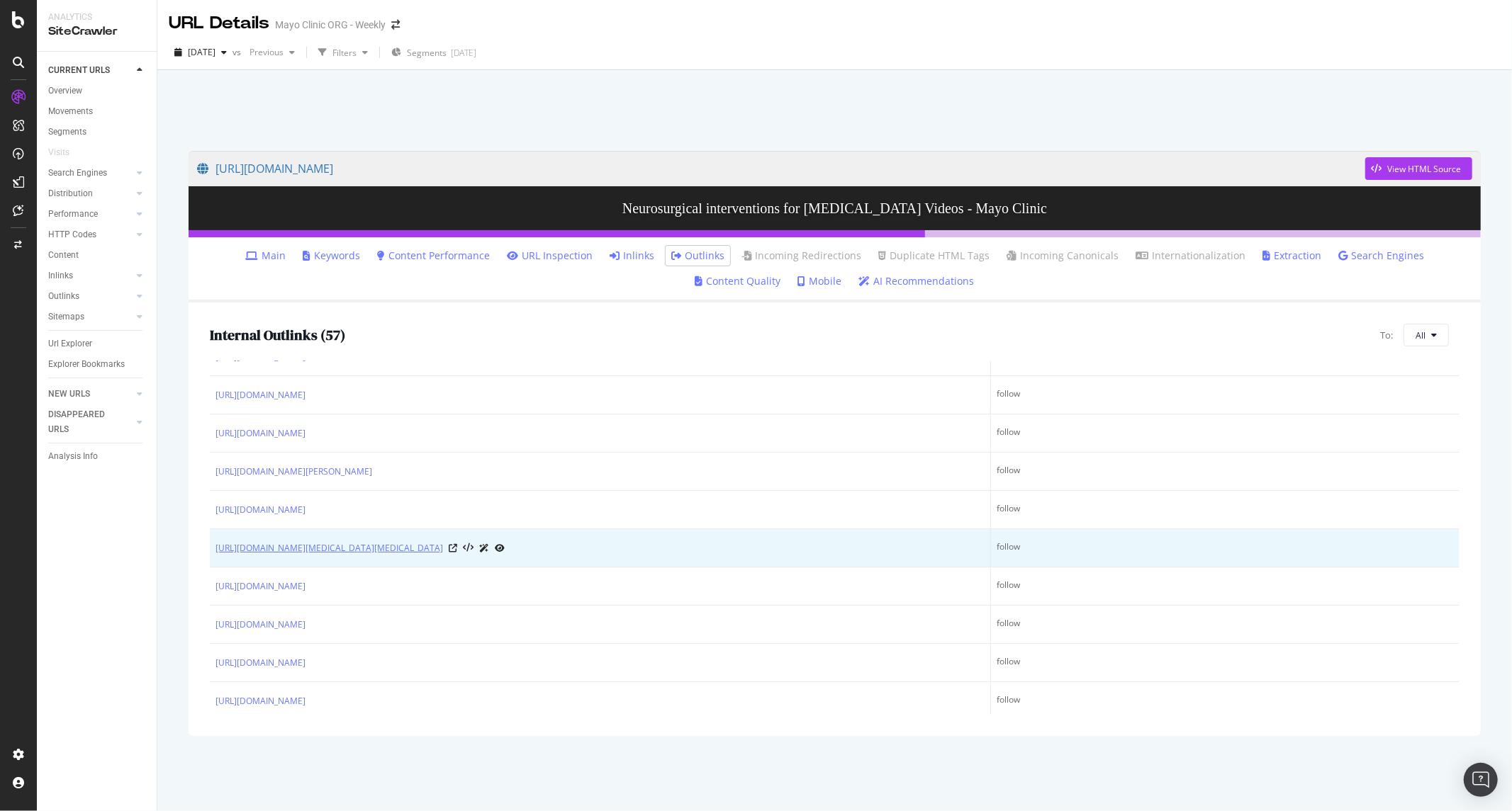
scroll to position [1893, 0]
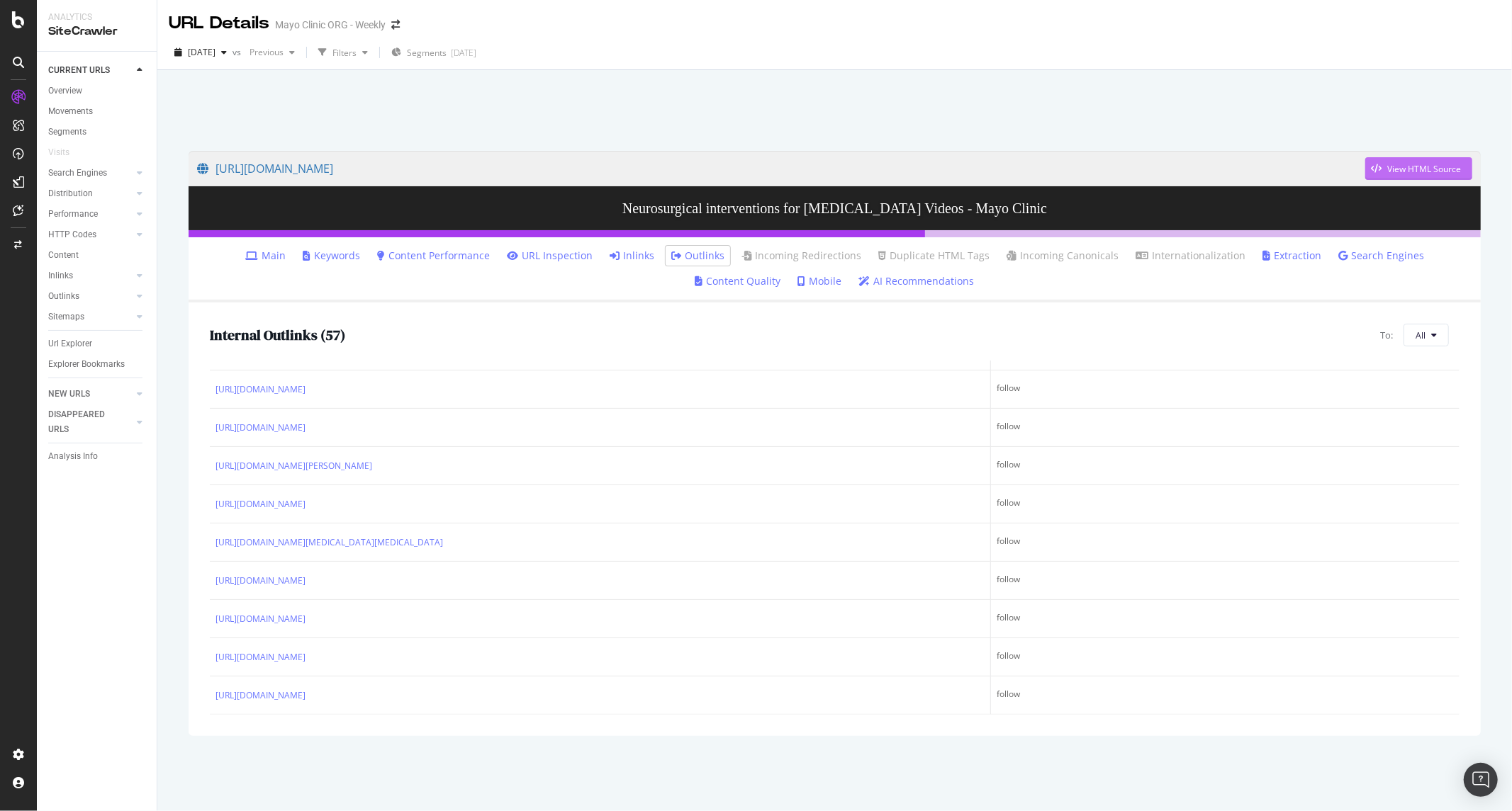
click at [1384, 167] on div "button" at bounding box center [1376, 168] width 22 height 9
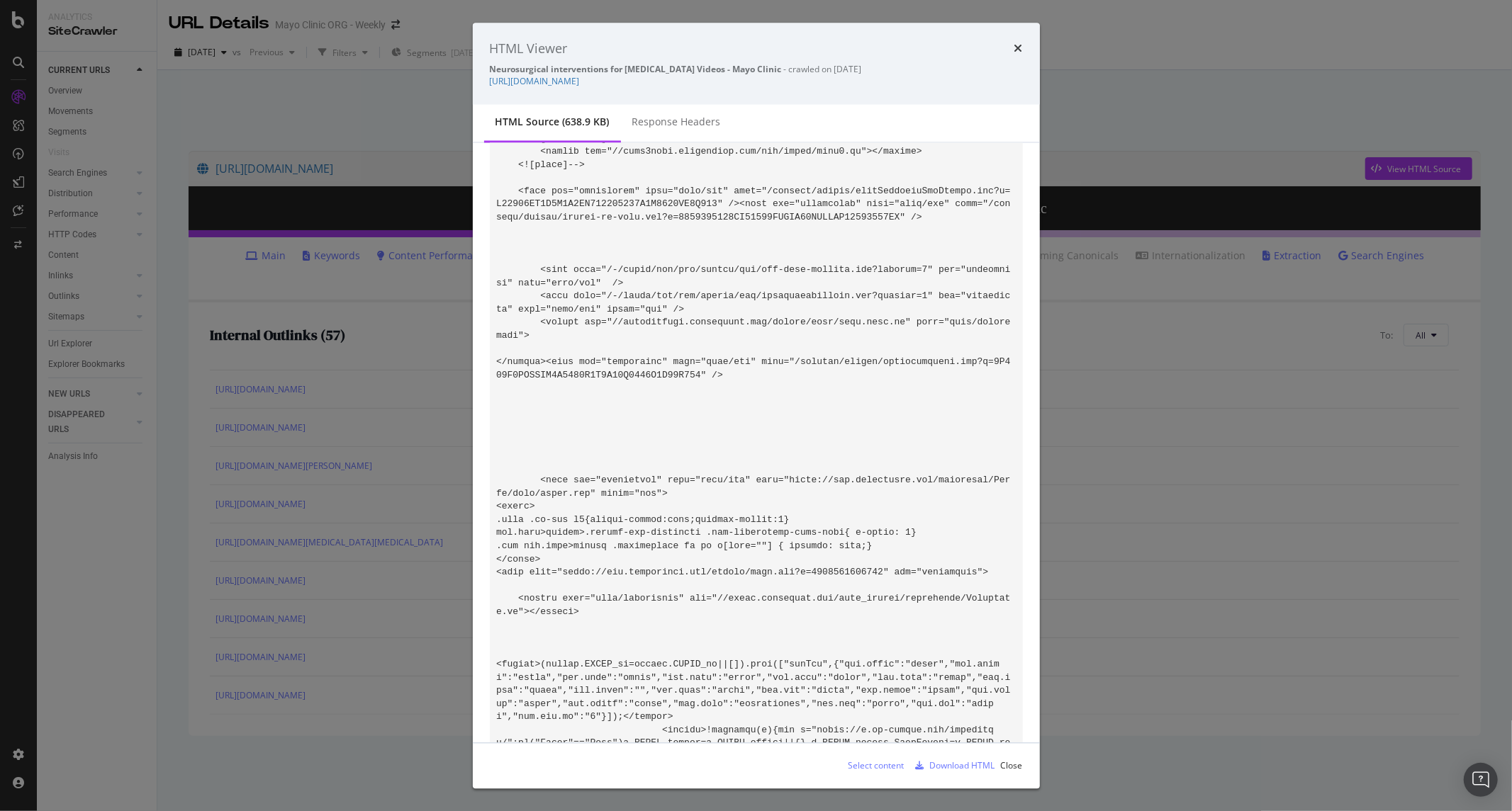
scroll to position [1101, 0]
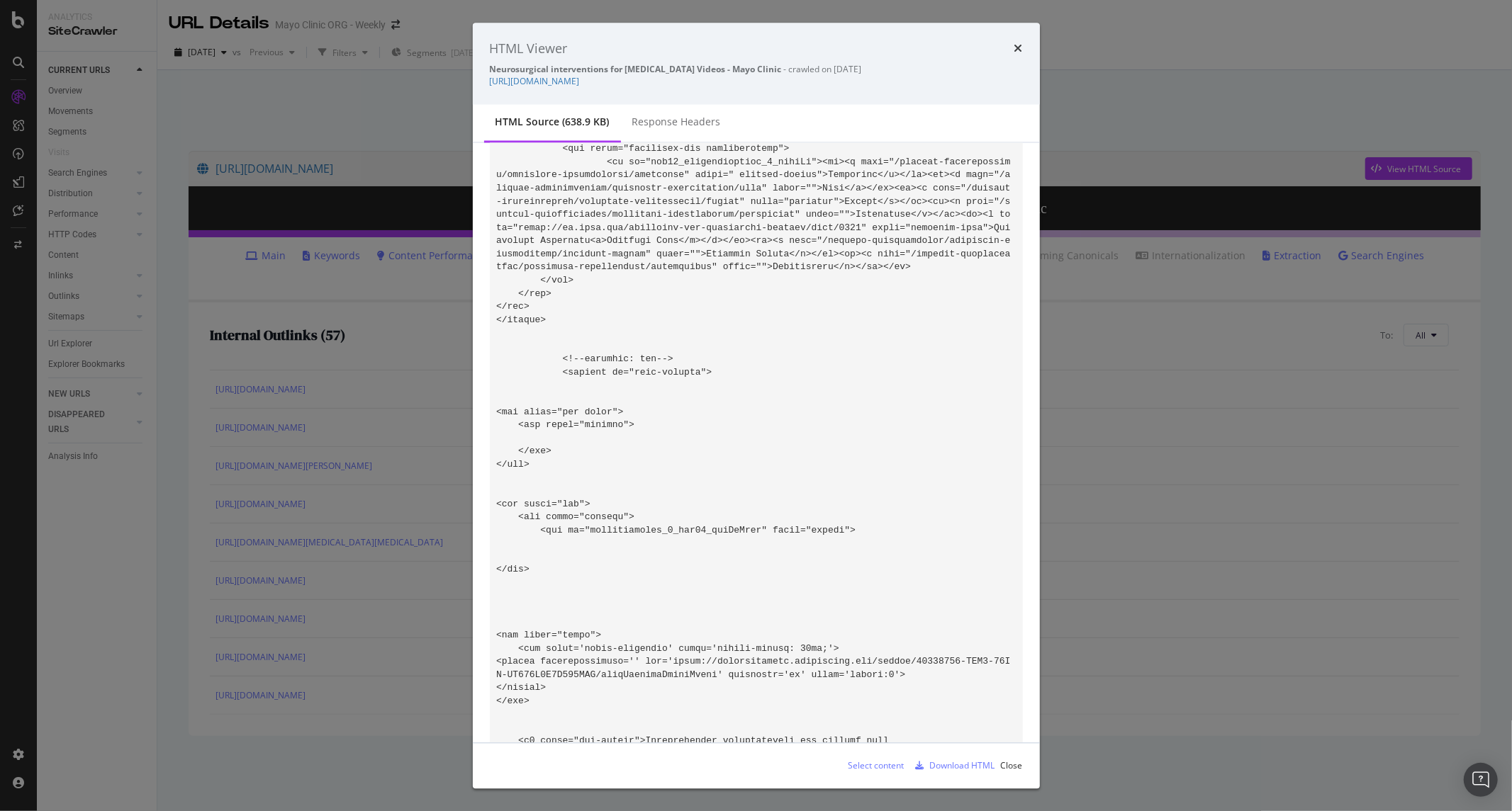
scroll to position [47686, 0]
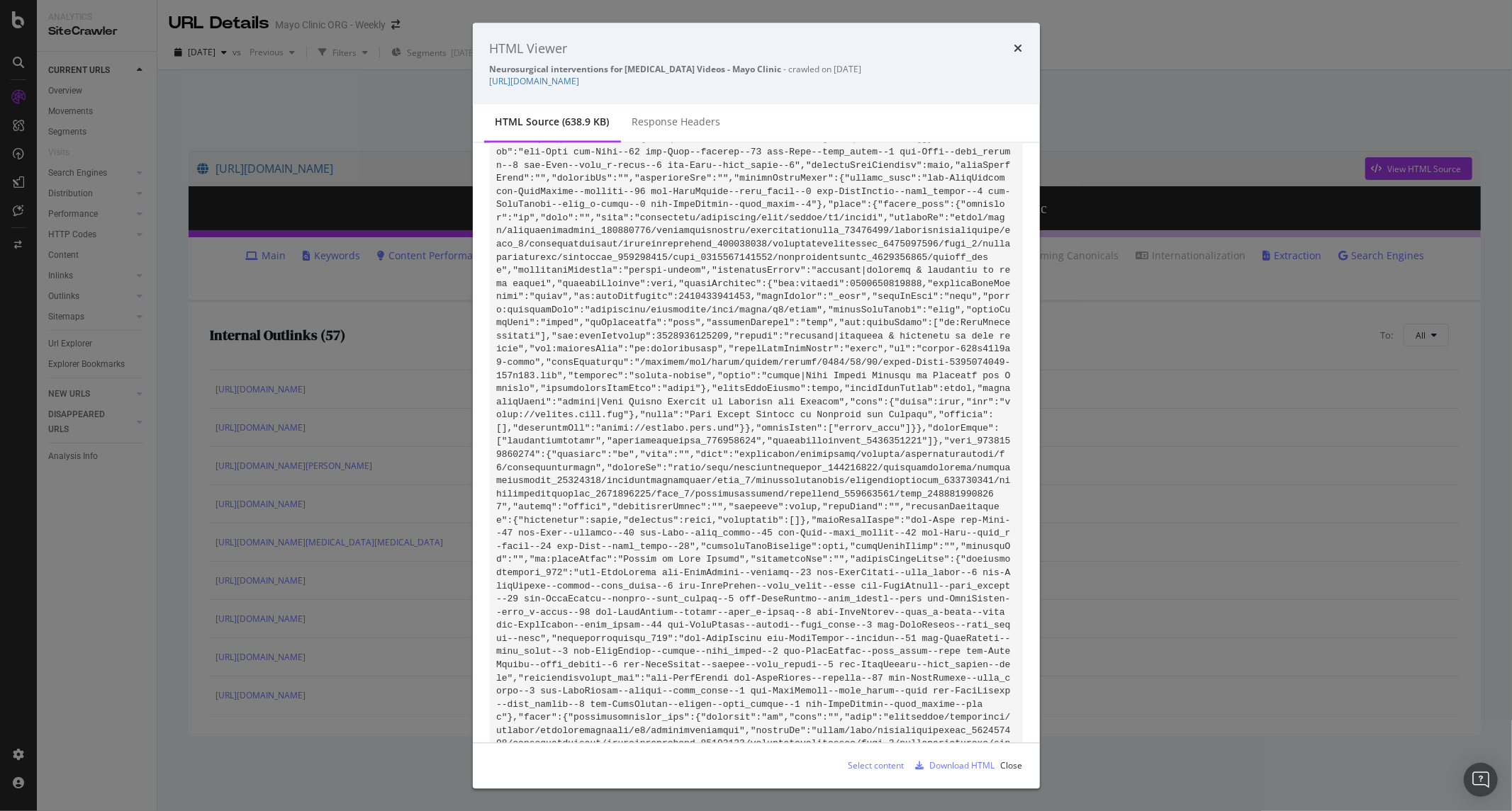
click at [665, 409] on code "modal" at bounding box center [764, 723] width 536 height 96485
drag, startPoint x: 555, startPoint y: 392, endPoint x: 638, endPoint y: 415, distance: 86.1
click at [638, 415] on pre "modal" at bounding box center [756, 725] width 533 height 96502
click at [682, 413] on code "modal" at bounding box center [764, 723] width 536 height 96485
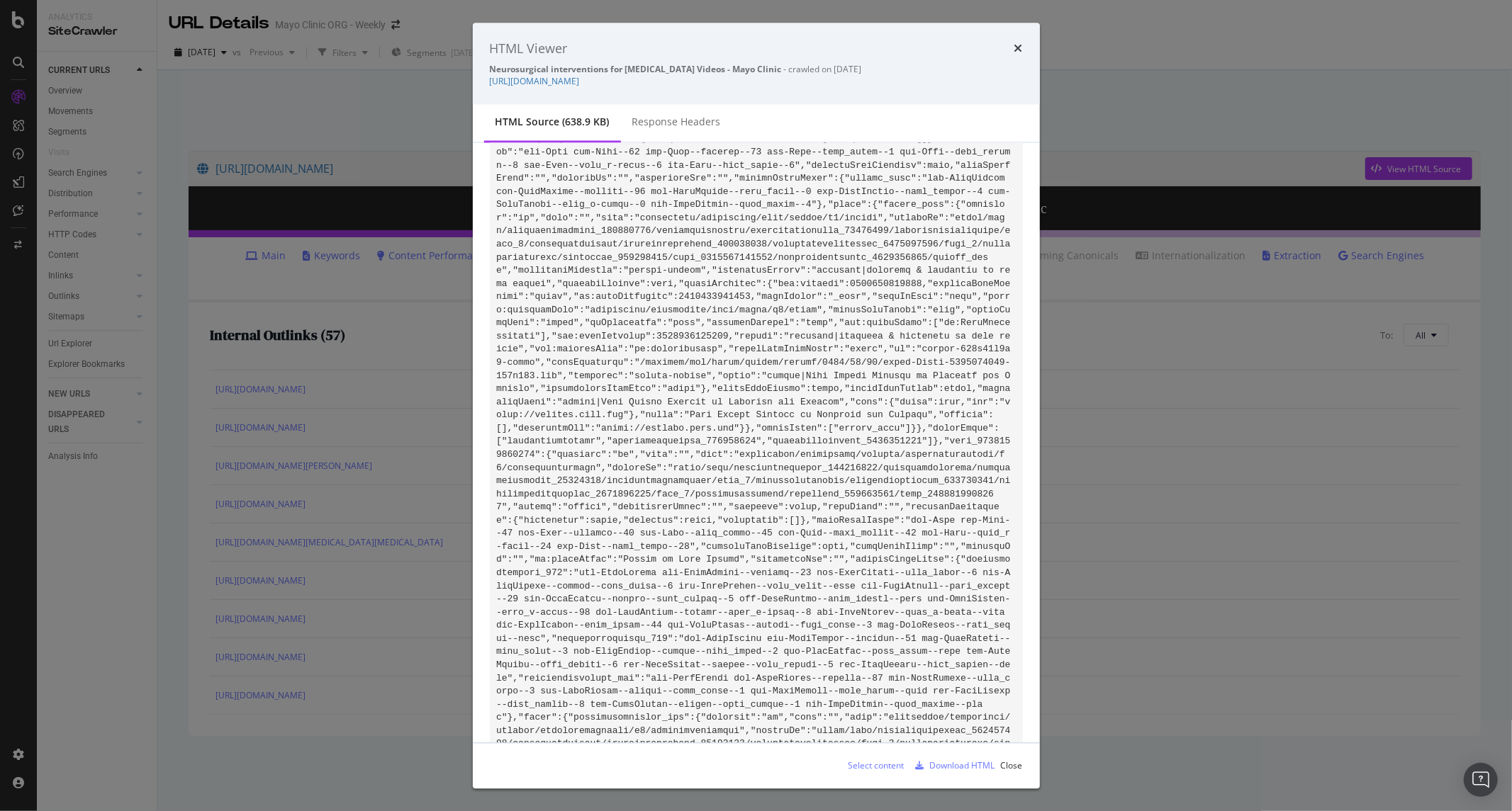
drag, startPoint x: 677, startPoint y: 411, endPoint x: 727, endPoint y: 411, distance: 50.0
click at [727, 411] on code "modal" at bounding box center [764, 723] width 536 height 96485
click at [665, 372] on pre "modal" at bounding box center [756, 725] width 533 height 96502
click at [748, 74] on strong "Neurosurgical interventions for [MEDICAL_DATA] Videos - Mayo Clinic" at bounding box center [636, 69] width 292 height 12
click at [580, 84] on link "[URL][DOMAIN_NAME]" at bounding box center [535, 81] width 90 height 12
